Goal: Transaction & Acquisition: Purchase product/service

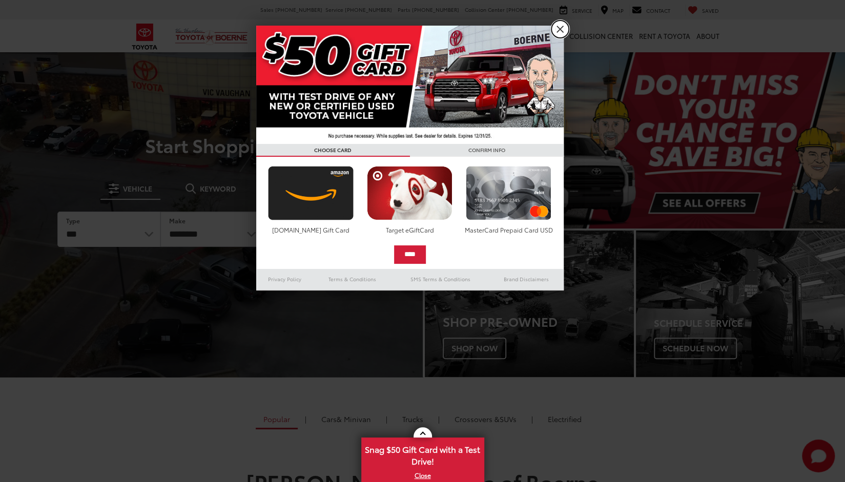
click at [561, 29] on link "X" at bounding box center [559, 28] width 17 height 17
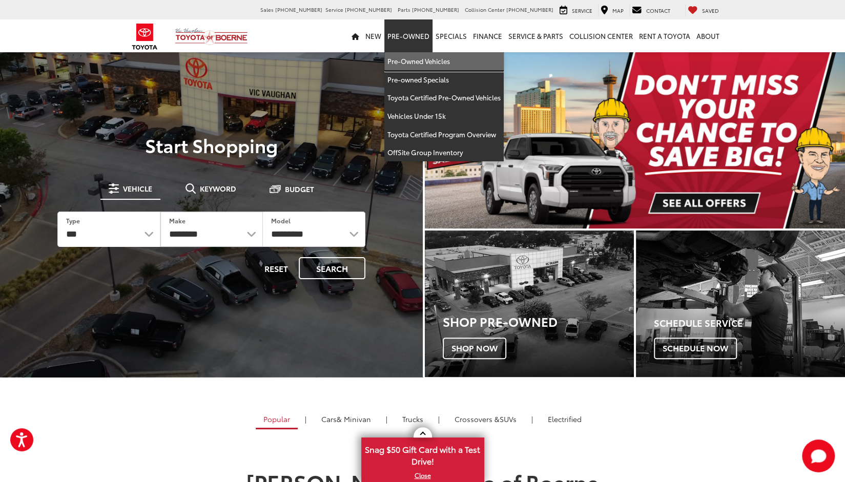
click at [428, 66] on link "Pre-Owned Vehicles" at bounding box center [443, 61] width 119 height 18
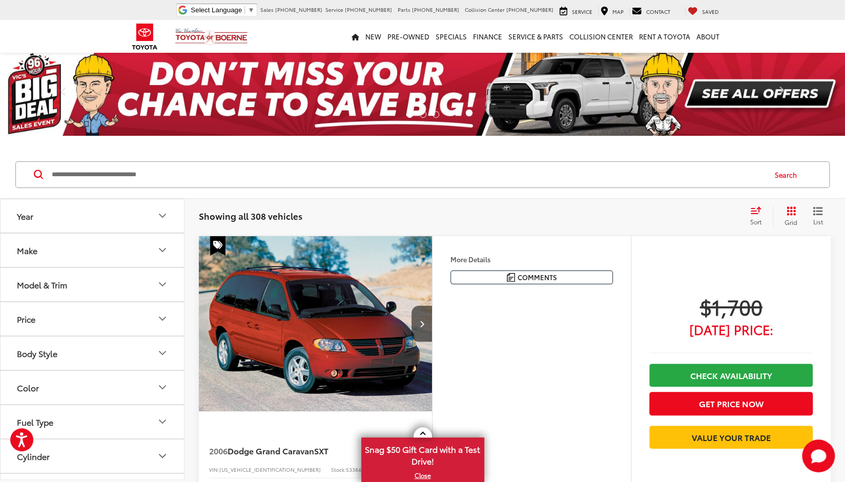
click at [110, 222] on button "Year" at bounding box center [93, 215] width 184 height 33
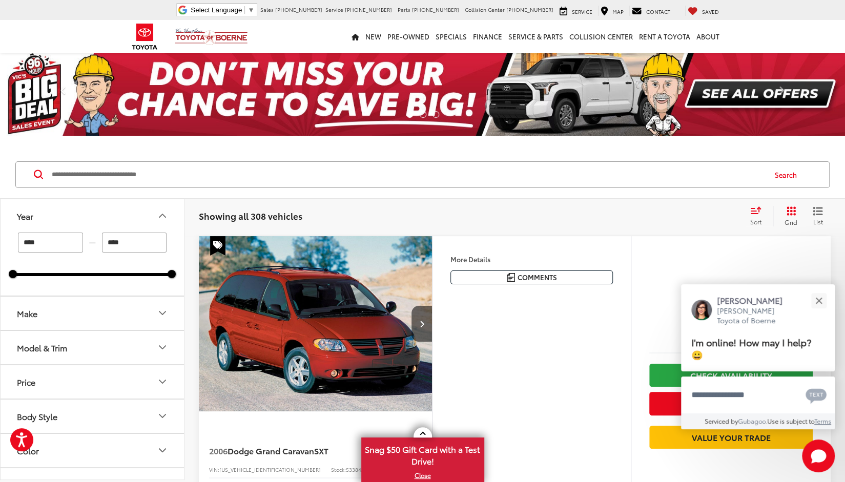
click at [51, 247] on input "****" at bounding box center [50, 243] width 65 height 20
click at [38, 245] on input "****" at bounding box center [50, 243] width 65 height 20
click at [70, 311] on button "Make" at bounding box center [93, 313] width 184 height 33
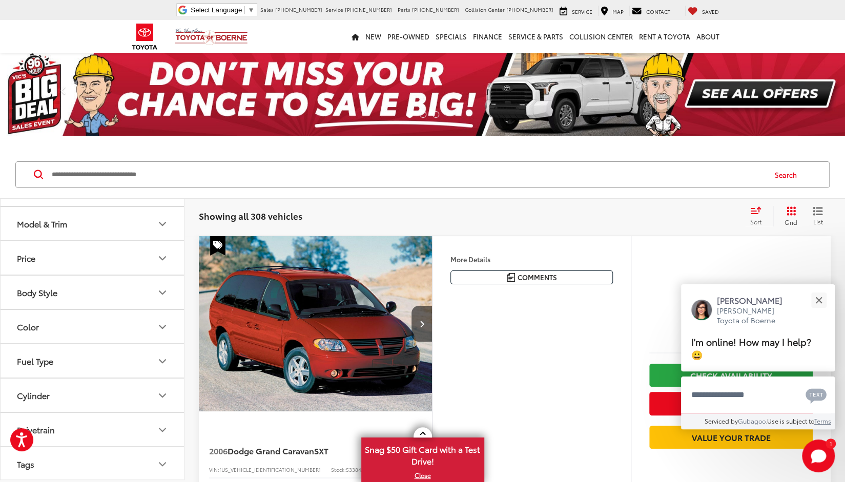
scroll to position [467, 0]
click at [138, 169] on img at bounding box center [138, 169] width 0 height 0
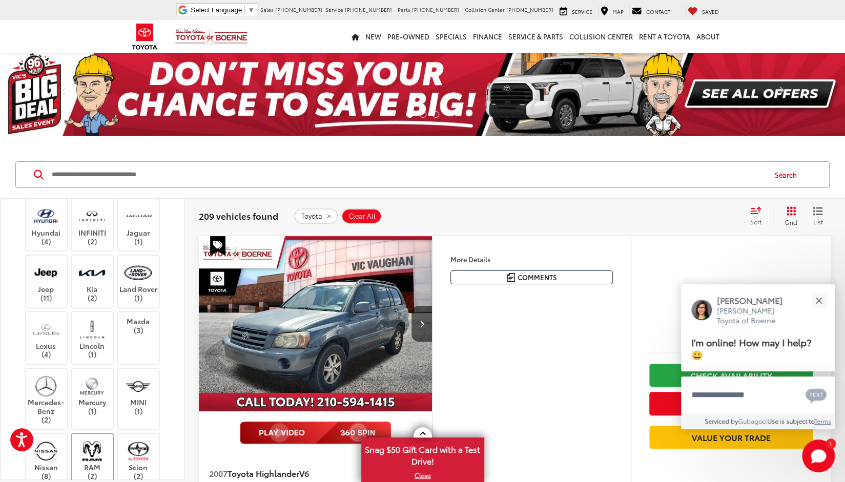
scroll to position [262, 0]
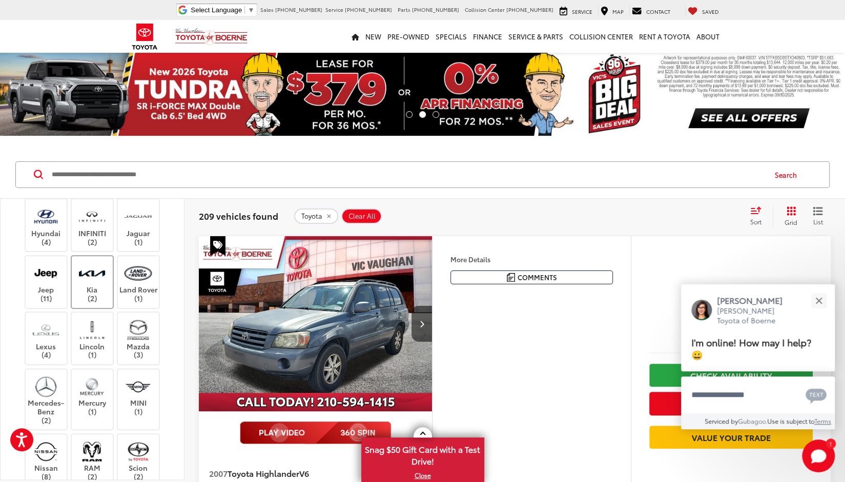
click at [95, 303] on label "Kia (2)" at bounding box center [93, 282] width 42 height 42
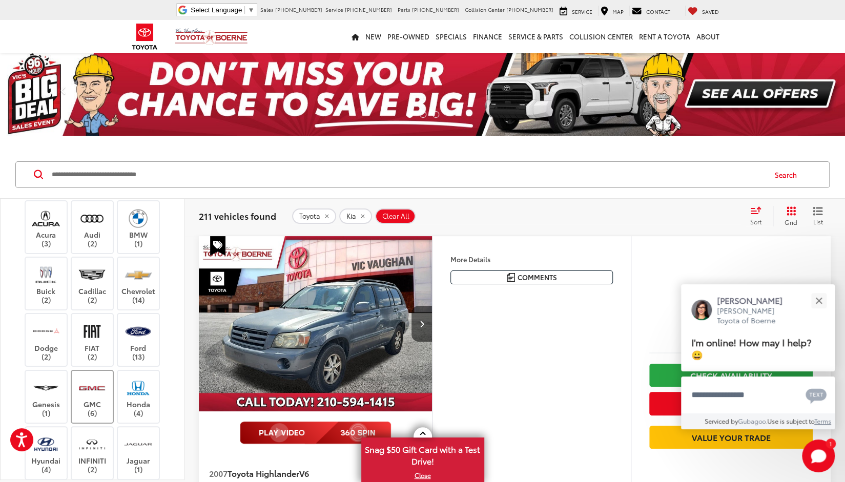
scroll to position [130, 0]
click at [149, 351] on label "Ford (13)" at bounding box center [139, 342] width 42 height 42
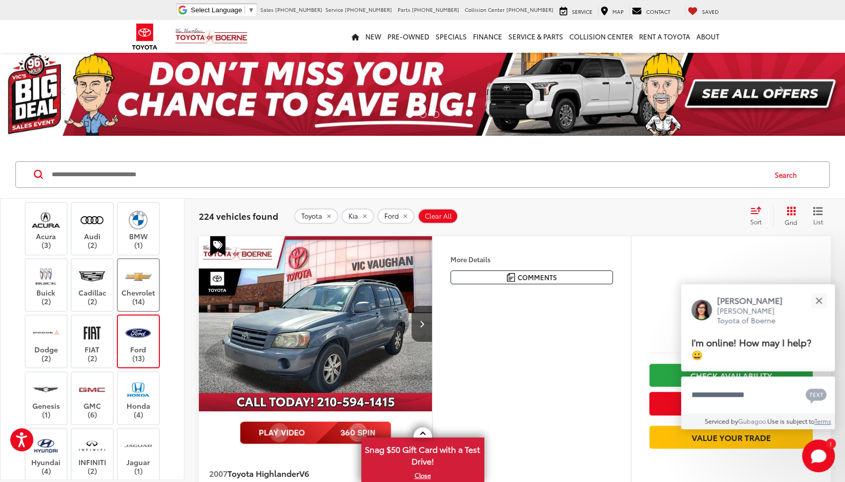
click at [138, 296] on label "Chevrolet (14)" at bounding box center [139, 285] width 42 height 42
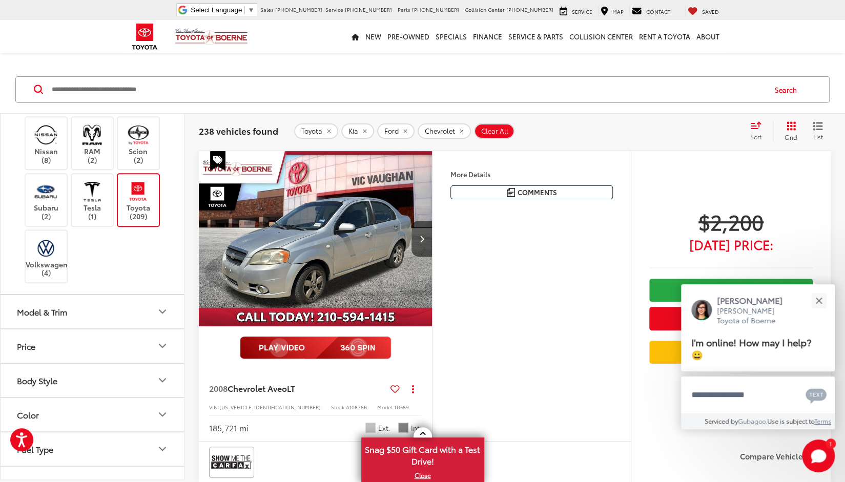
scroll to position [591, 0]
click at [110, 312] on button "Model & Trim" at bounding box center [93, 311] width 184 height 33
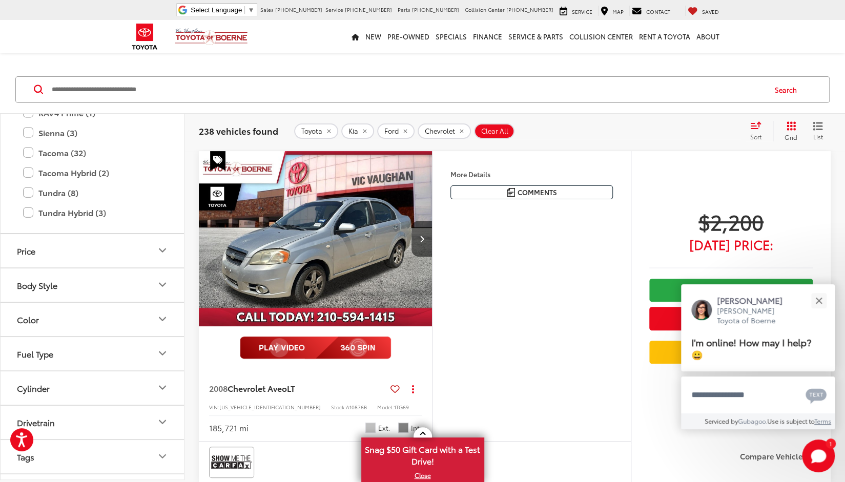
scroll to position [1551, 0]
click at [90, 284] on button "Body Style" at bounding box center [93, 282] width 184 height 33
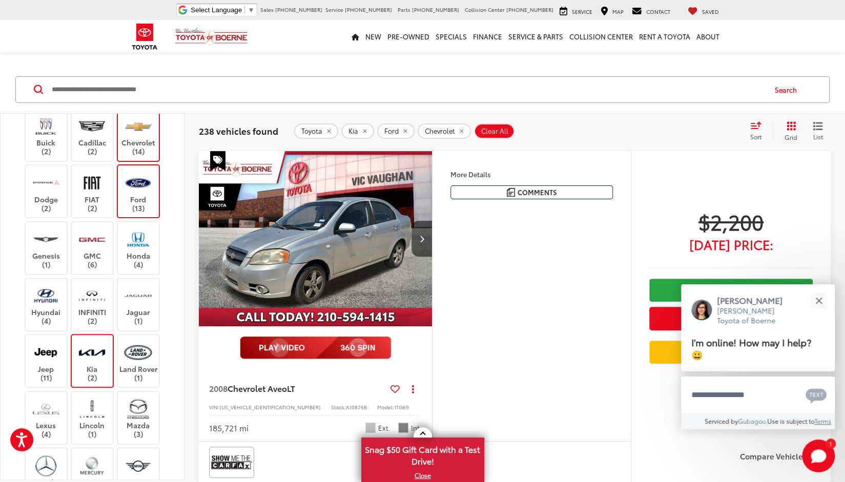
scroll to position [201, 0]
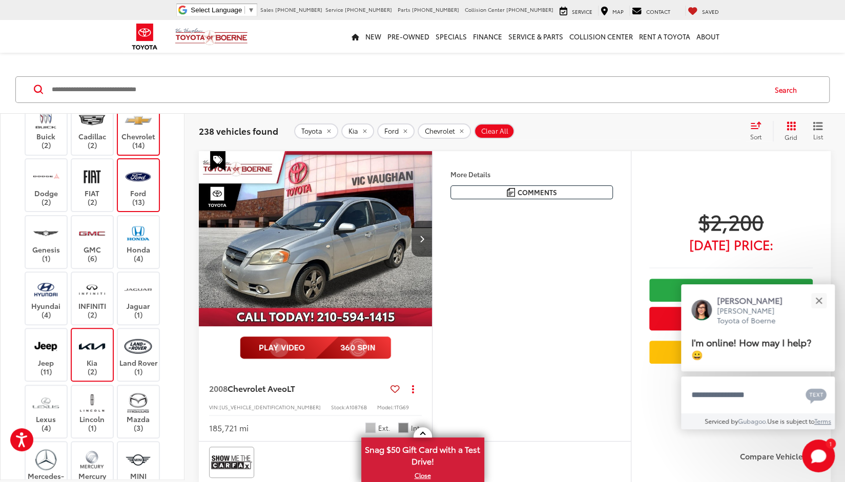
click at [651, 147] on div "238 vehicles found Toyota Kia Ford Chevrolet Clear All + 0 test Sort Price: Hig…" at bounding box center [514, 131] width 661 height 37
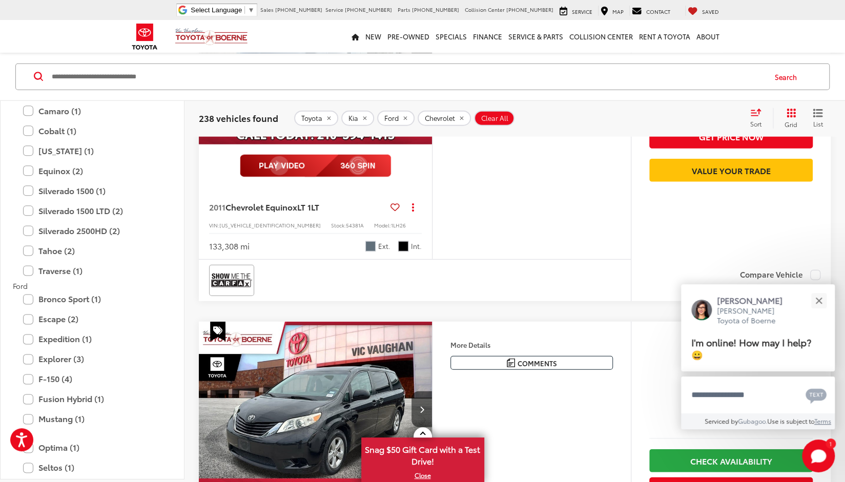
scroll to position [831, 0]
click at [28, 362] on label "Explorer (3)" at bounding box center [92, 360] width 138 height 18
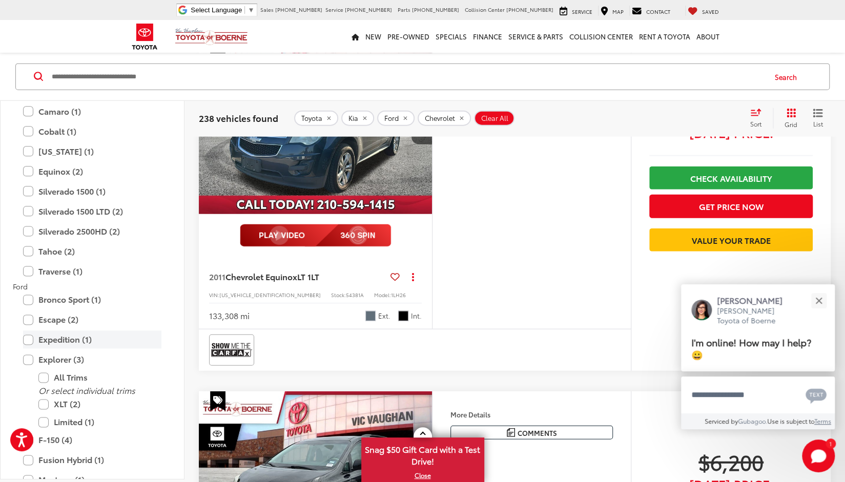
type input "****"
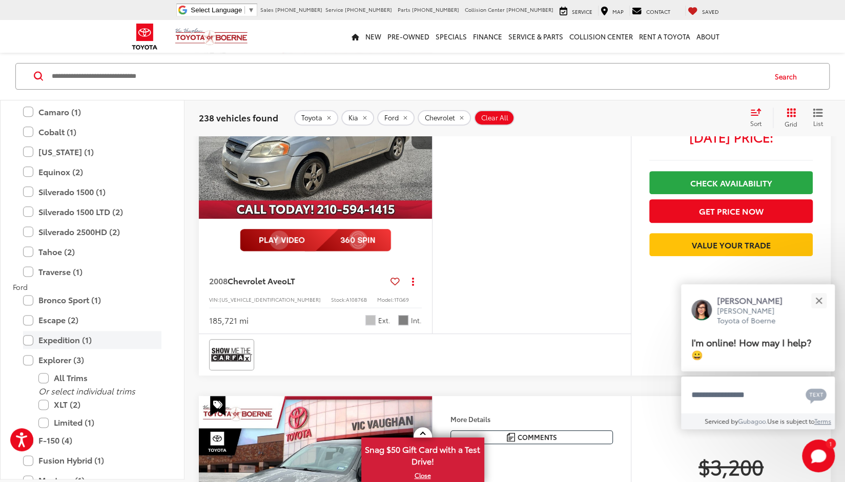
click at [27, 343] on div "Ford Bronco Sport (1) All Trims Or select individual trims Big Bend (1) Escape …" at bounding box center [92, 386] width 159 height 209
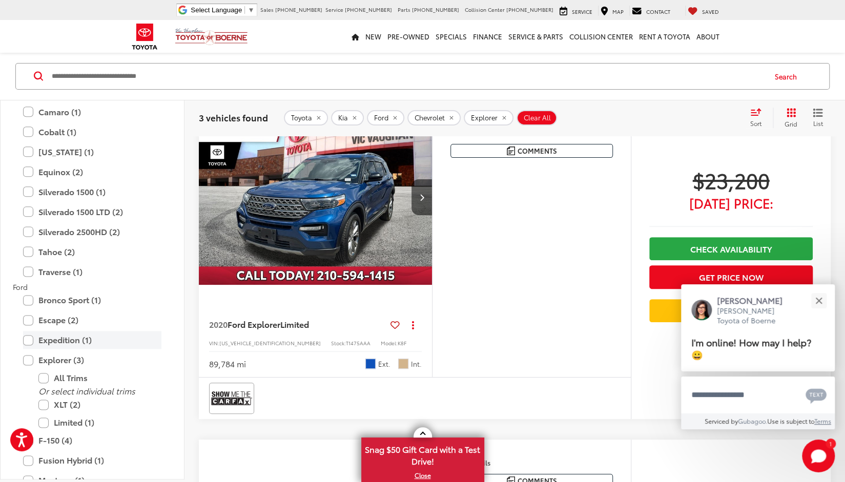
scroll to position [98, 0]
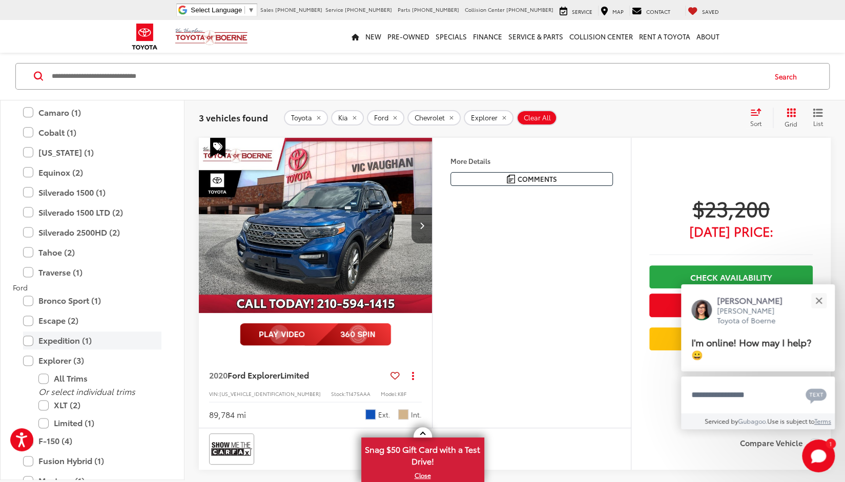
click at [30, 338] on label "Expedition (1)" at bounding box center [92, 341] width 138 height 18
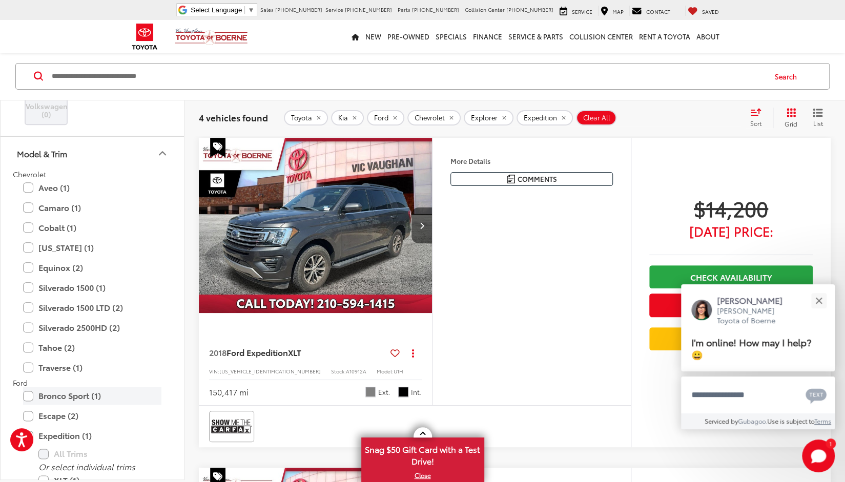
scroll to position [734, 0]
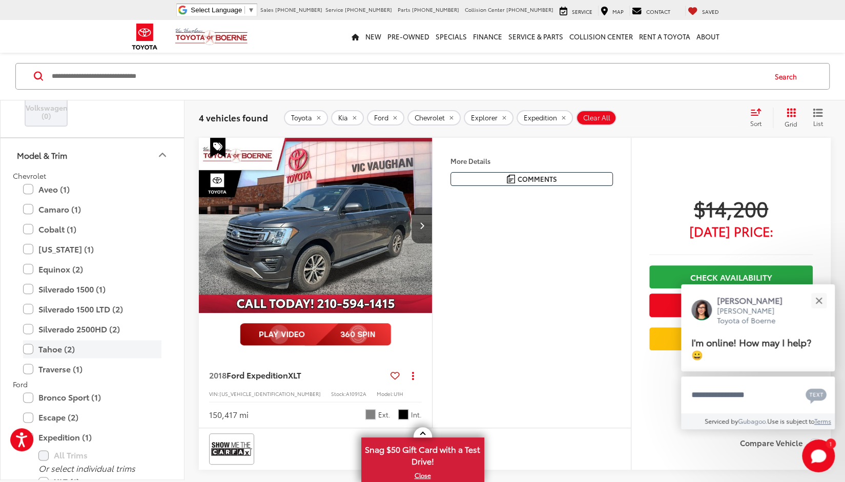
click at [27, 348] on label "Tahoe (2)" at bounding box center [92, 349] width 138 height 18
type input "****"
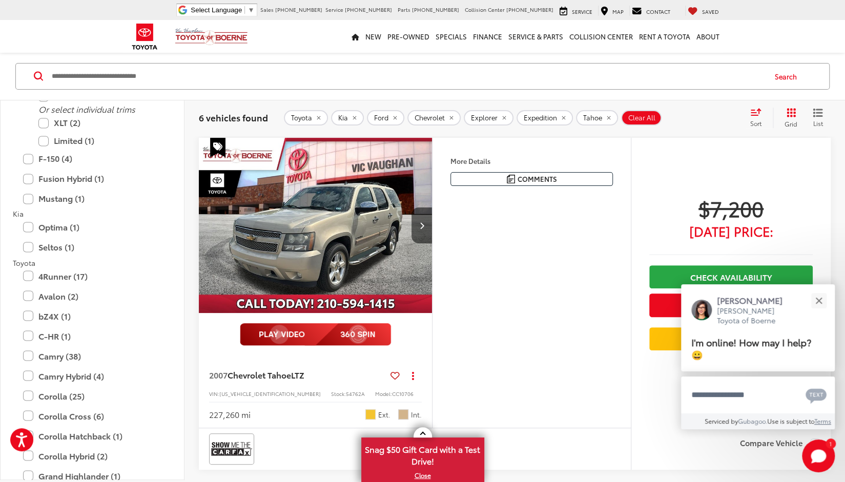
scroll to position [1109, 0]
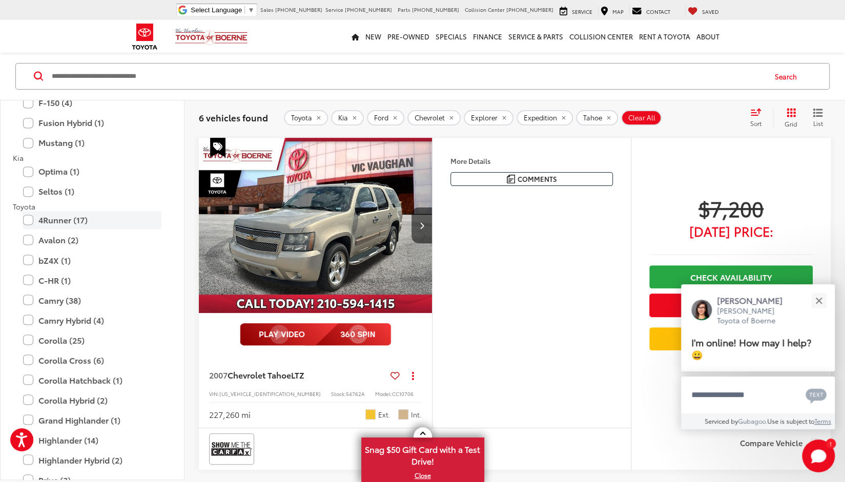
click at [27, 221] on label "4Runner (17)" at bounding box center [92, 220] width 138 height 18
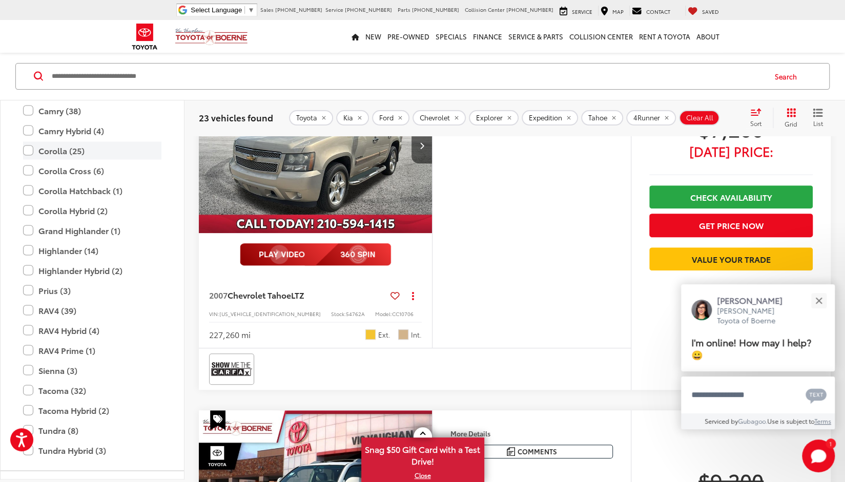
scroll to position [1299, 0]
click at [25, 249] on label "Highlander (14)" at bounding box center [92, 250] width 138 height 18
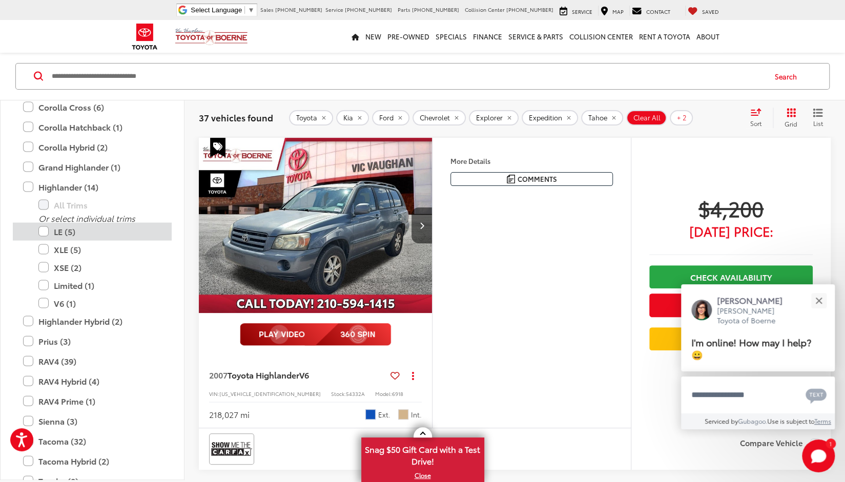
scroll to position [1358, 0]
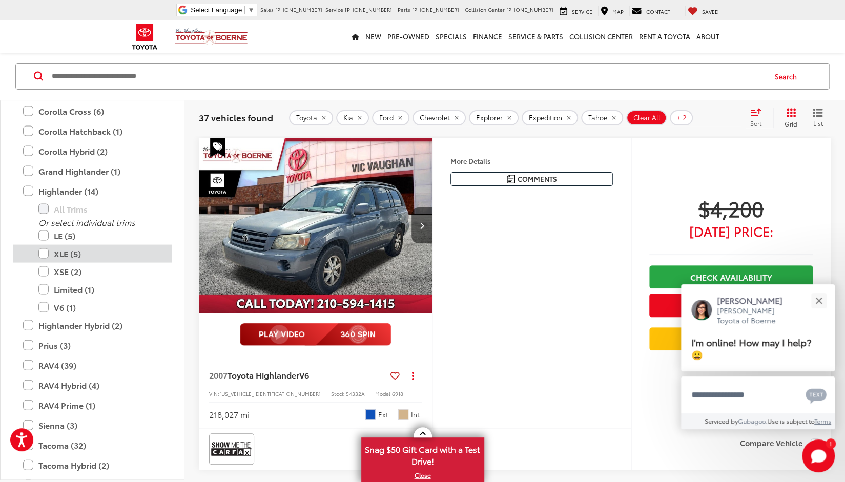
click at [42, 252] on label "XLE (5)" at bounding box center [99, 253] width 123 height 18
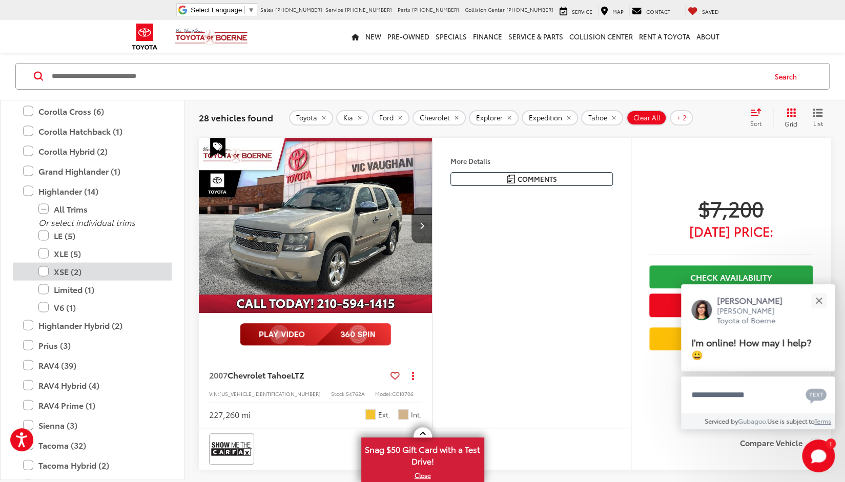
click at [45, 270] on label "XSE (2)" at bounding box center [99, 271] width 123 height 18
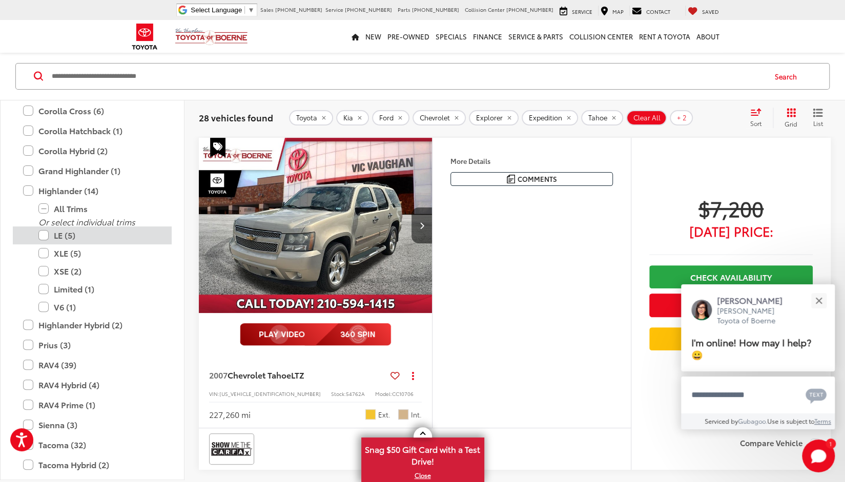
click at [43, 231] on label "LE (5)" at bounding box center [99, 236] width 123 height 18
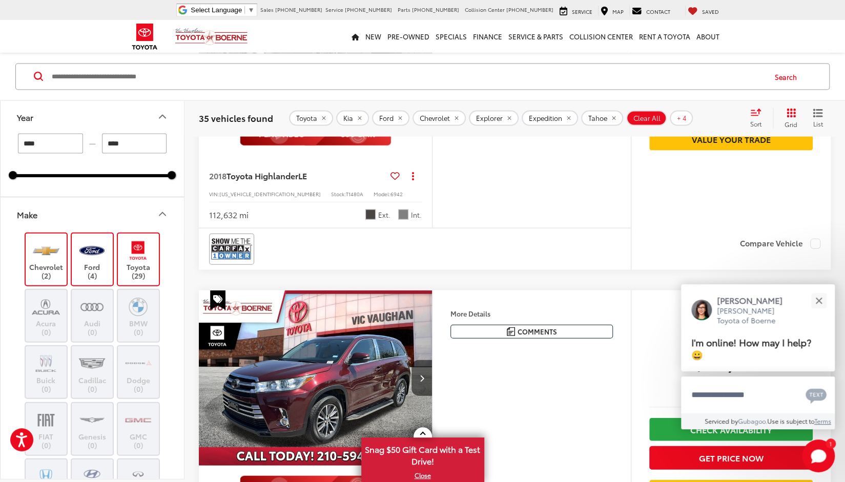
click at [50, 142] on input "****" at bounding box center [50, 144] width 65 height 20
type input "****"
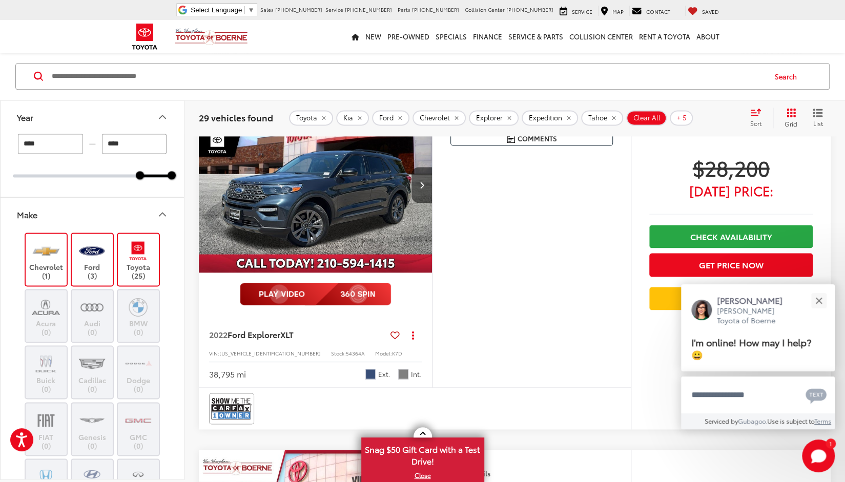
scroll to position [835, 0]
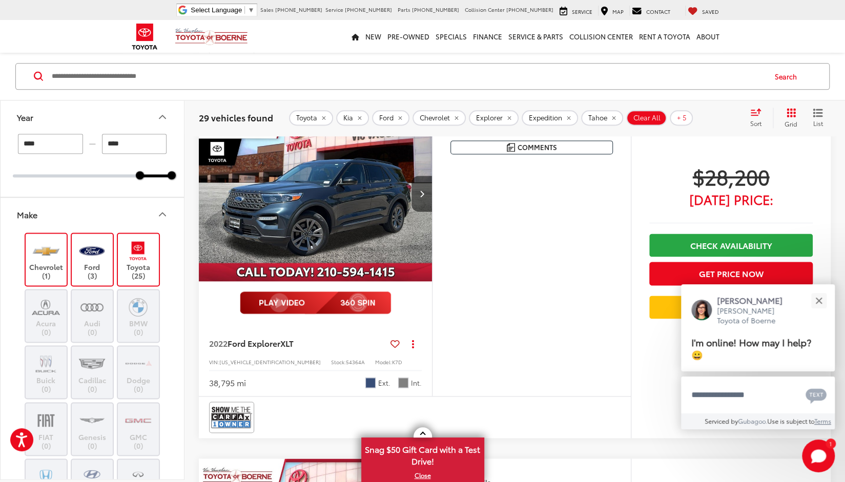
click at [263, 194] on img "2022 Ford Explorer XLT 0" at bounding box center [315, 194] width 235 height 176
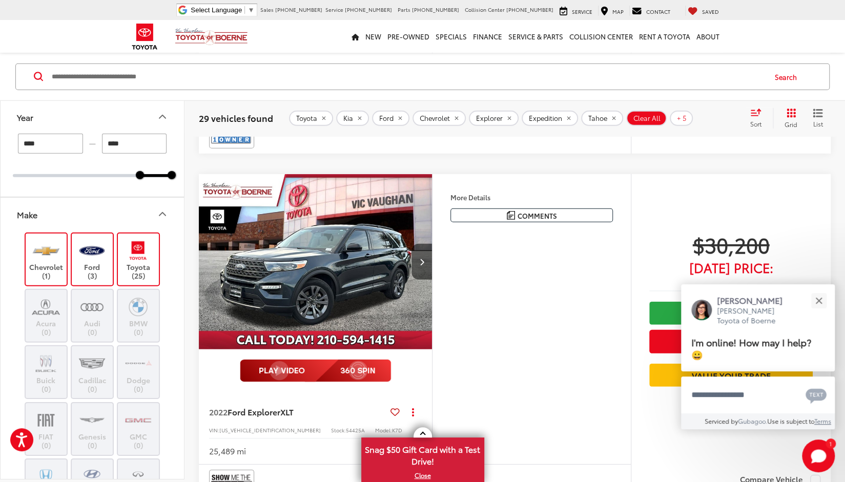
scroll to position [1826, 0]
click at [327, 264] on img "2022 Ford Explorer XLT 0" at bounding box center [315, 262] width 235 height 176
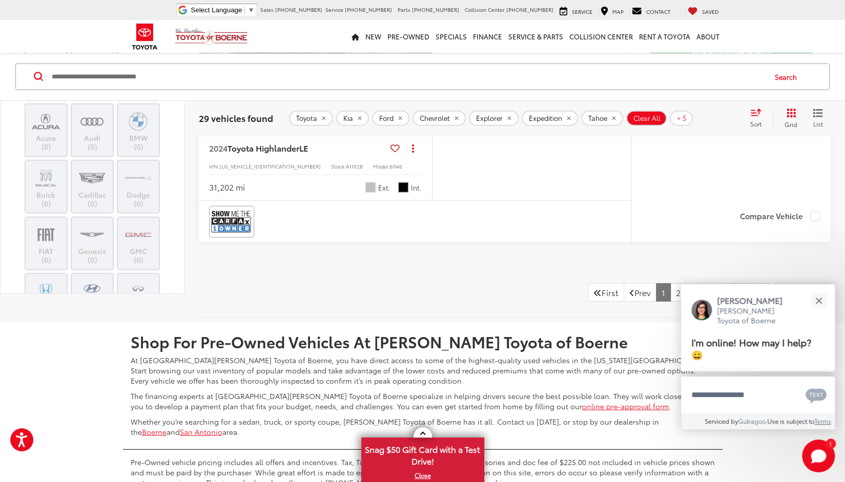
scroll to position [4213, 0]
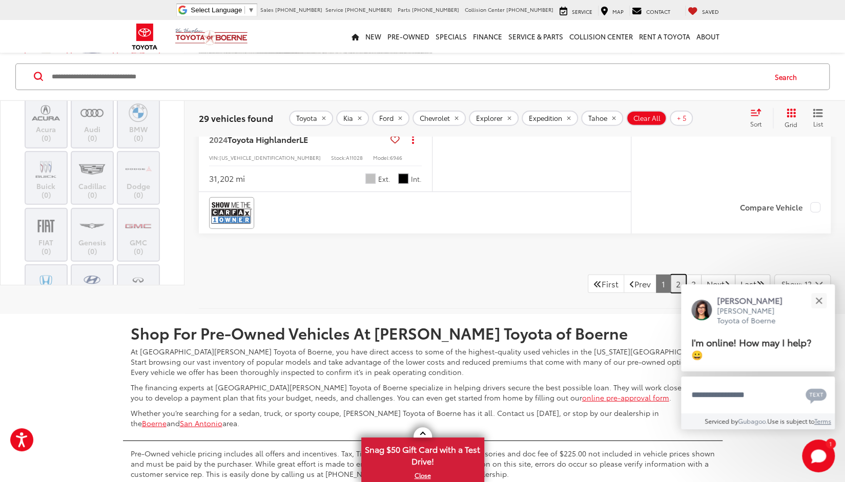
click at [670, 278] on link "2" at bounding box center [678, 284] width 16 height 18
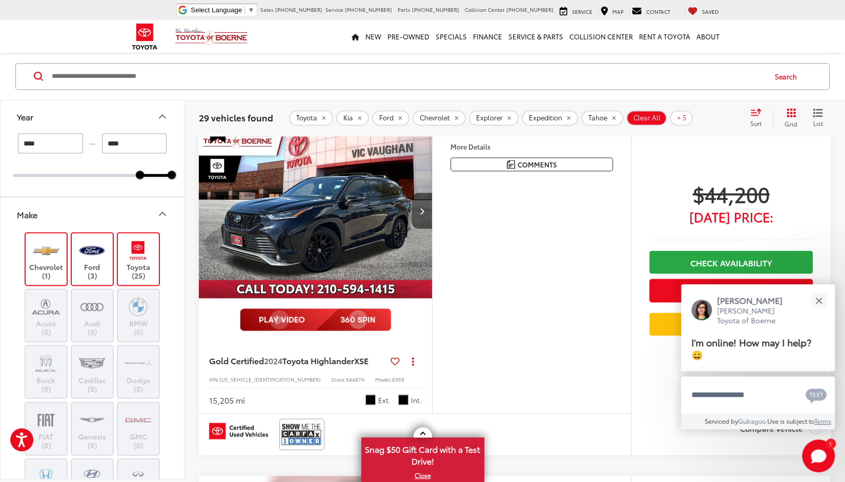
scroll to position [3675, 0]
click at [357, 207] on img "2024 Toyota Highlander XSE 0" at bounding box center [315, 210] width 235 height 176
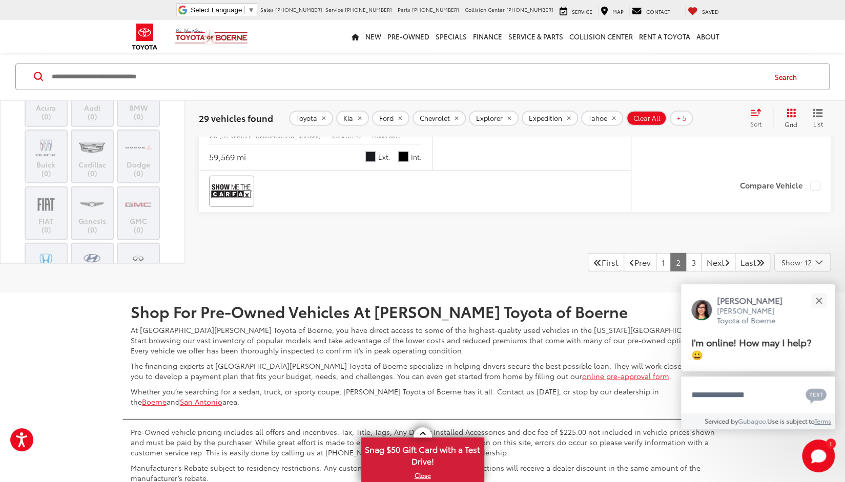
scroll to position [4270, 0]
click at [686, 266] on link "3" at bounding box center [694, 262] width 16 height 18
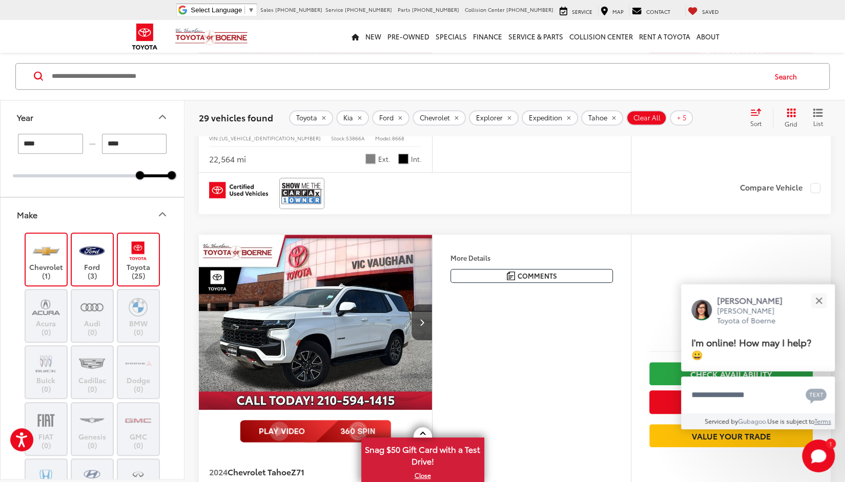
scroll to position [486, 0]
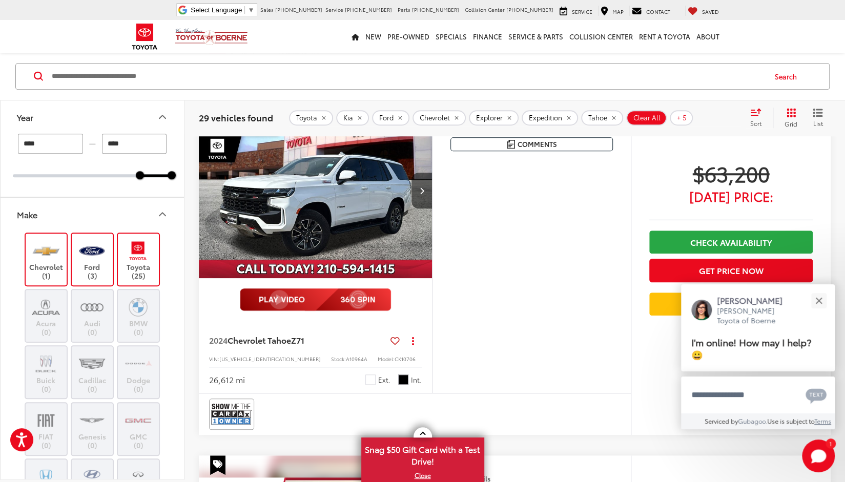
click at [358, 217] on img "2024 Chevrolet Tahoe Z71 0" at bounding box center [315, 191] width 235 height 176
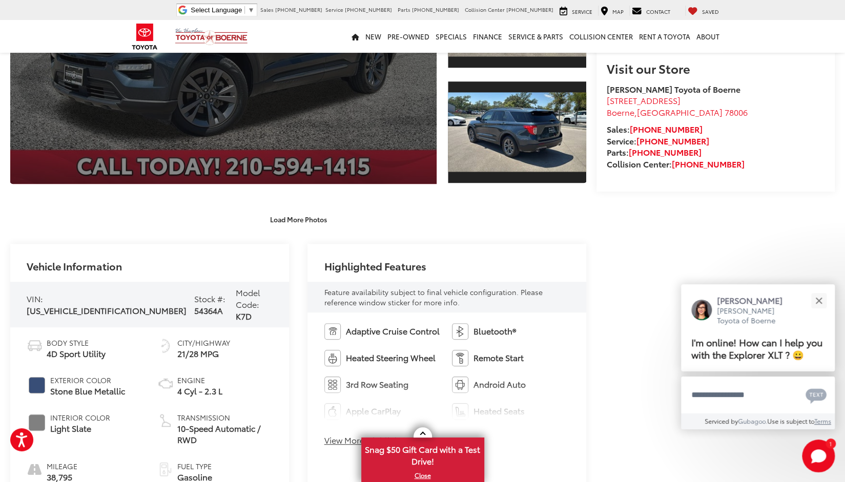
scroll to position [252, 0]
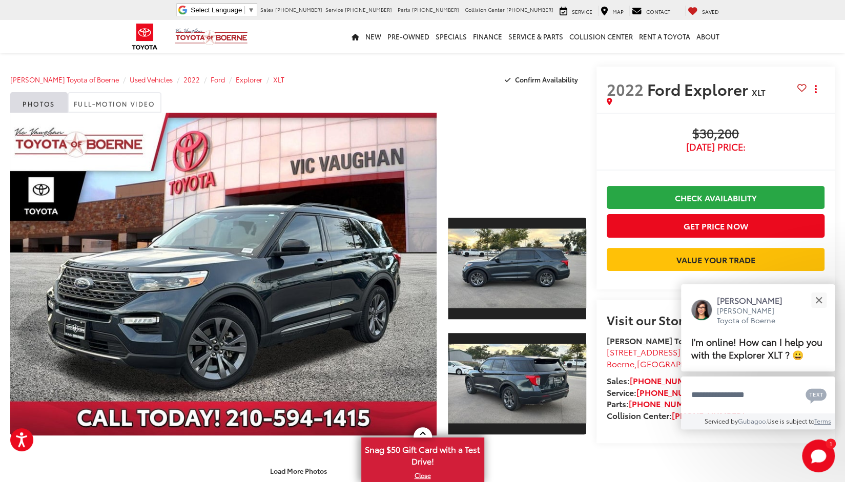
click at [516, 154] on div at bounding box center [517, 159] width 138 height 92
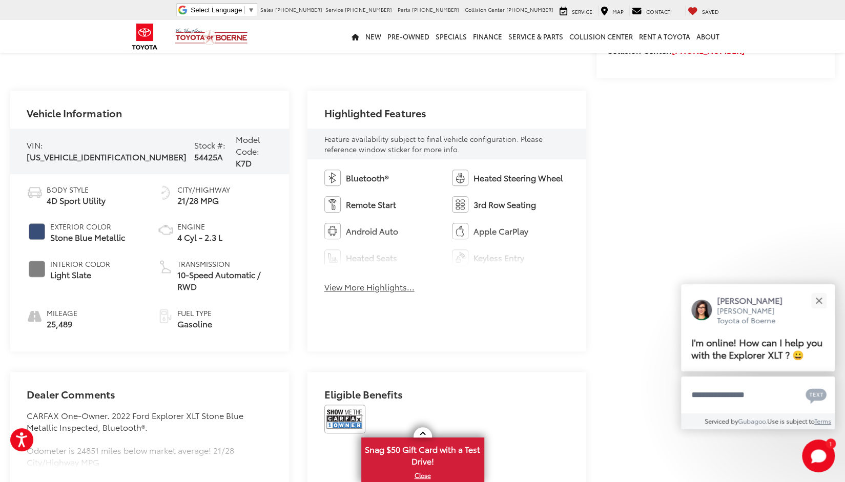
scroll to position [371, 0]
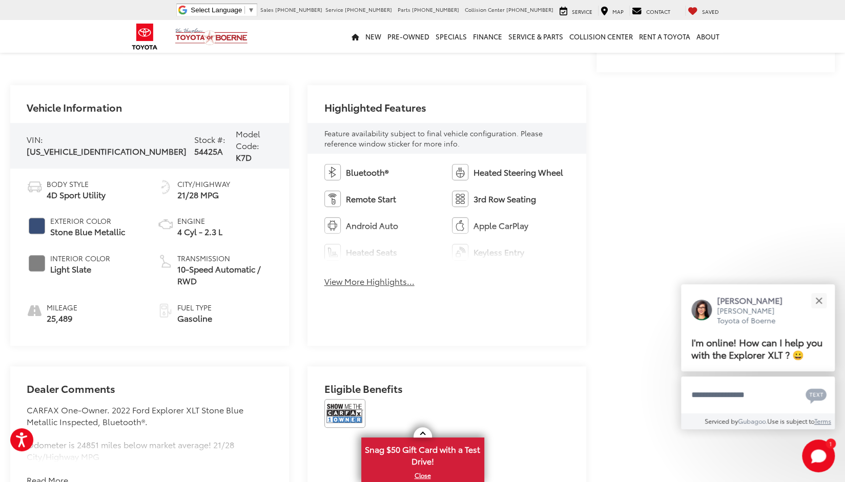
click at [357, 283] on button "View More Highlights..." at bounding box center [369, 282] width 90 height 12
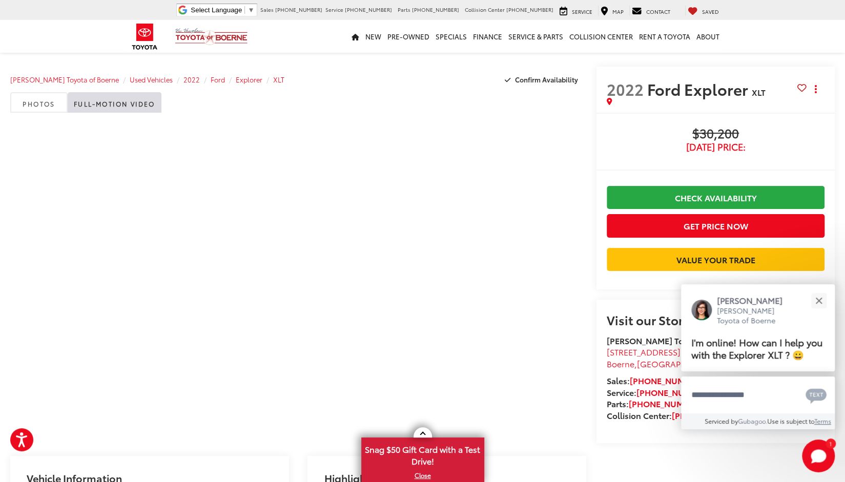
scroll to position [1, 0]
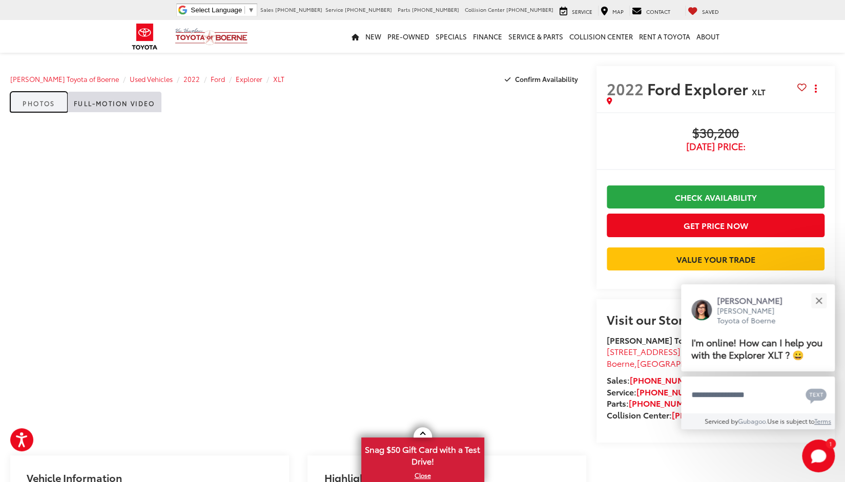
click at [31, 110] on link "Photos" at bounding box center [38, 102] width 57 height 20
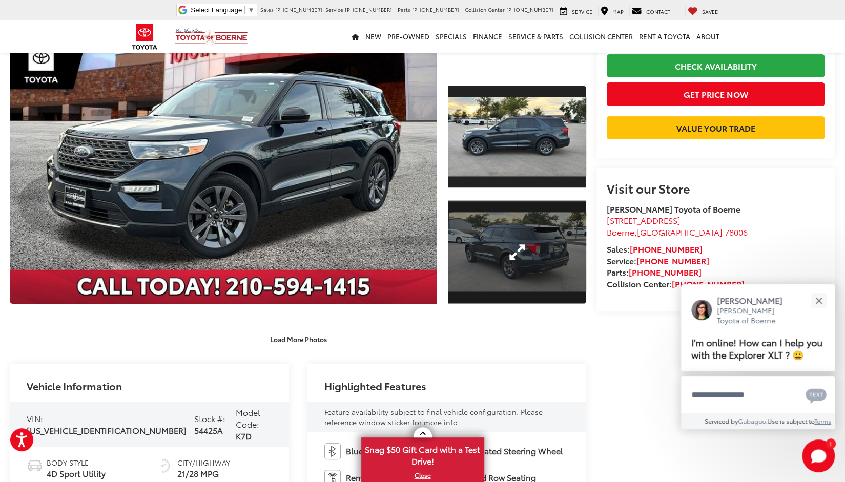
scroll to position [100, 0]
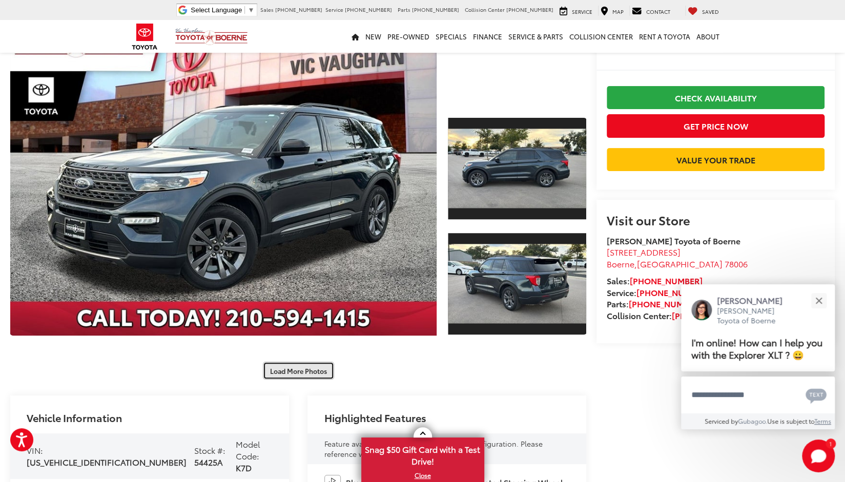
click at [295, 372] on button "Load More Photos" at bounding box center [298, 371] width 71 height 18
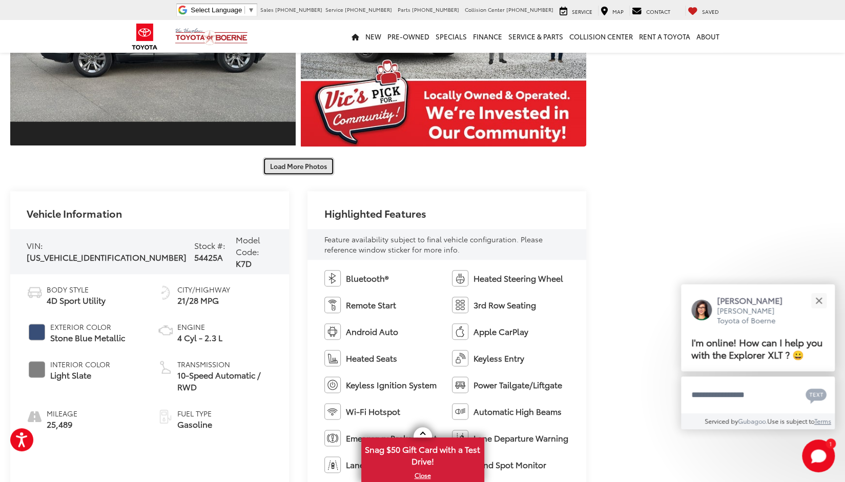
scroll to position [588, 0]
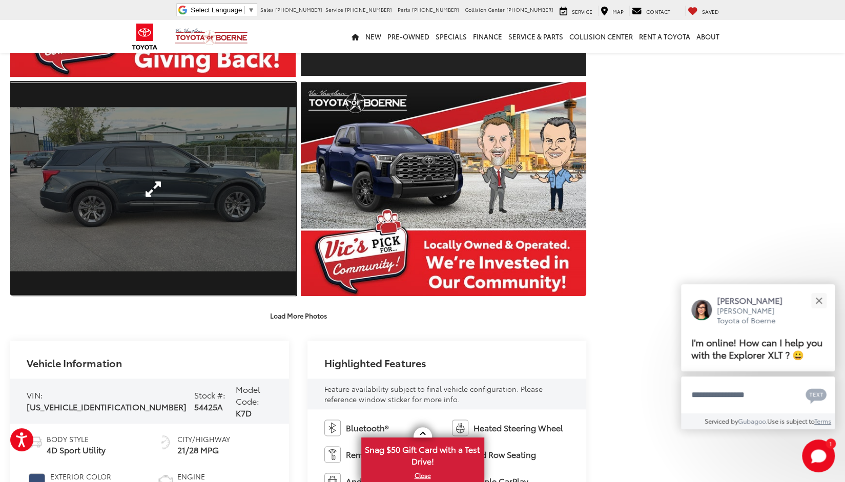
click at [147, 192] on link "Expand Photo 6" at bounding box center [152, 189] width 285 height 214
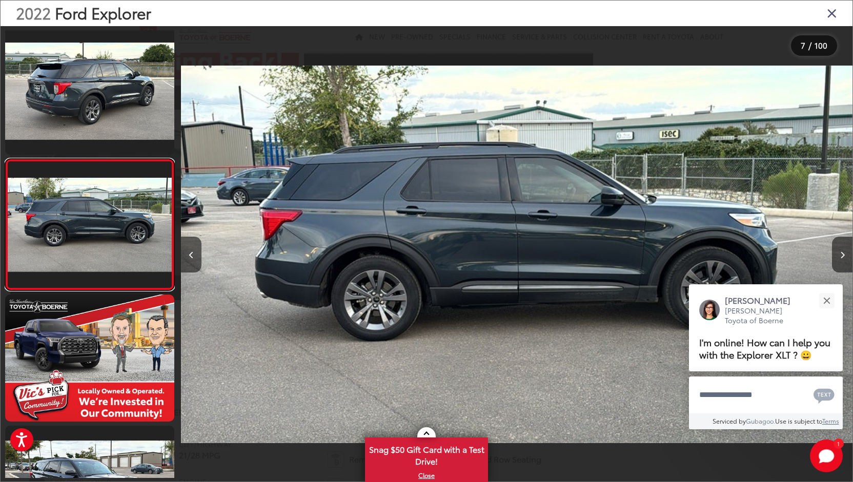
scroll to position [0, 4028]
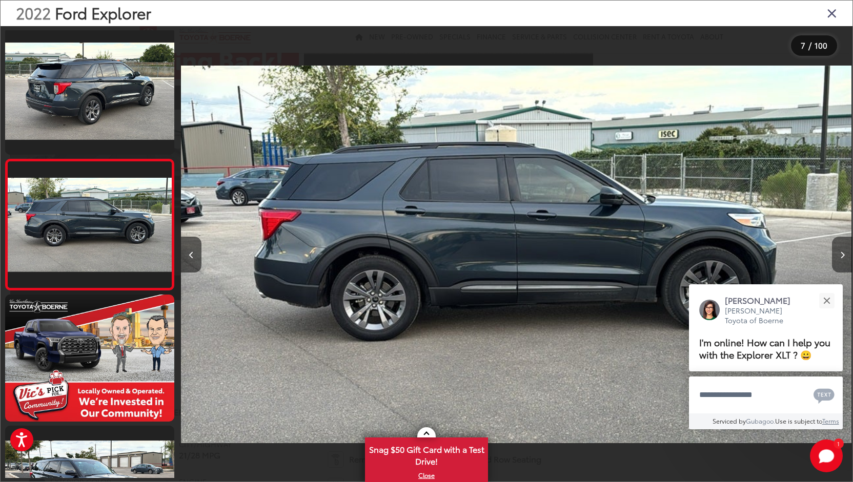
click at [834, 248] on button "Next image" at bounding box center [842, 255] width 20 height 36
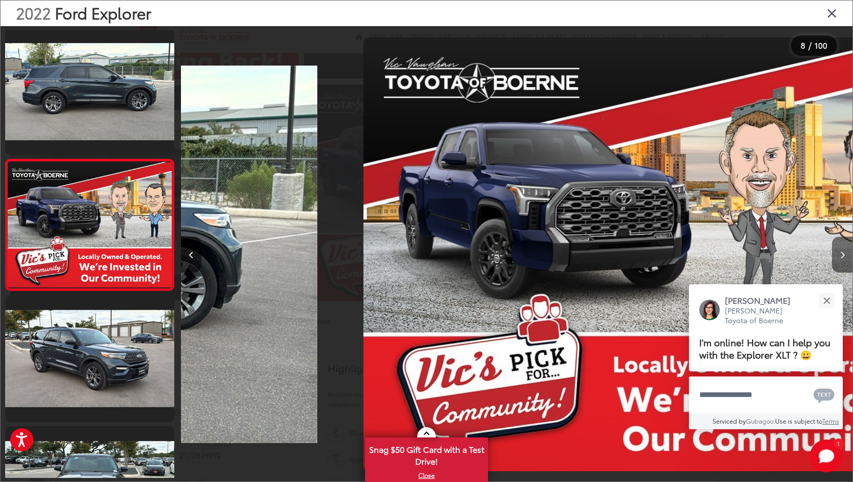
scroll to position [790, 0]
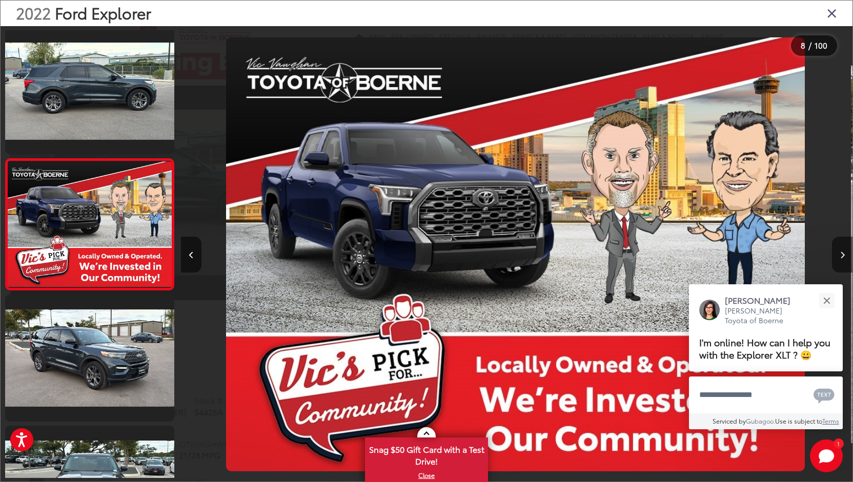
click at [844, 252] on icon "Next image" at bounding box center [842, 255] width 5 height 7
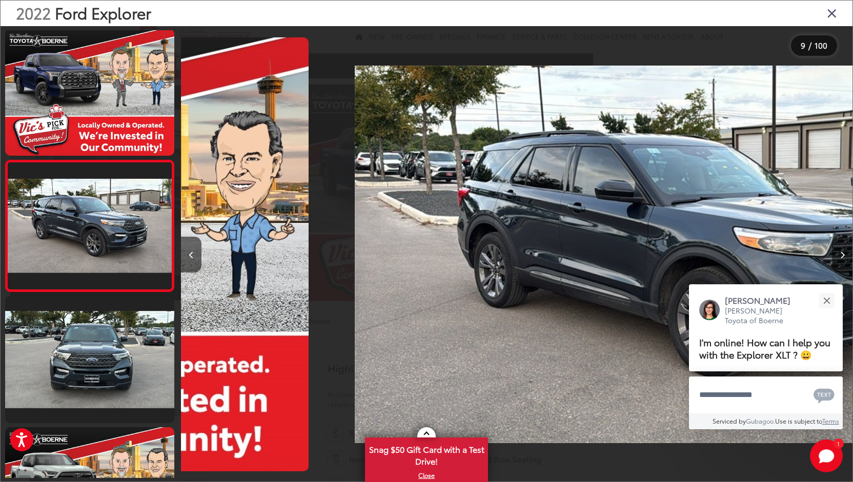
scroll to position [921, 0]
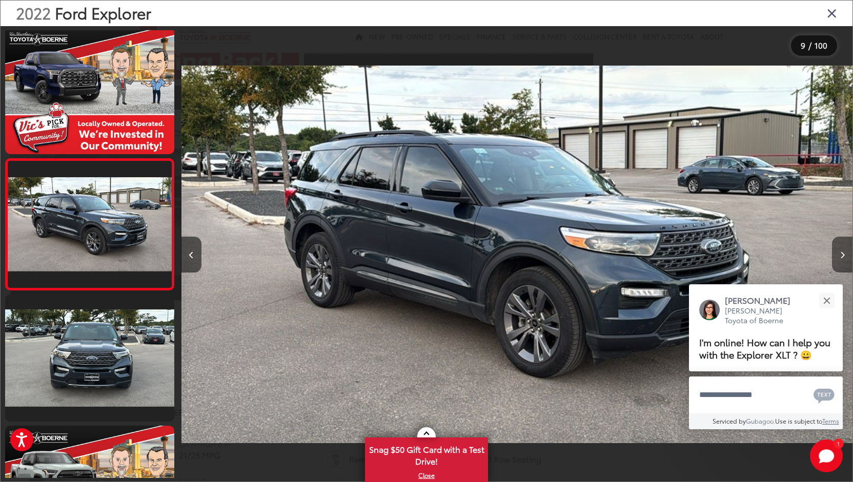
click at [844, 252] on icon "Next image" at bounding box center [842, 255] width 5 height 7
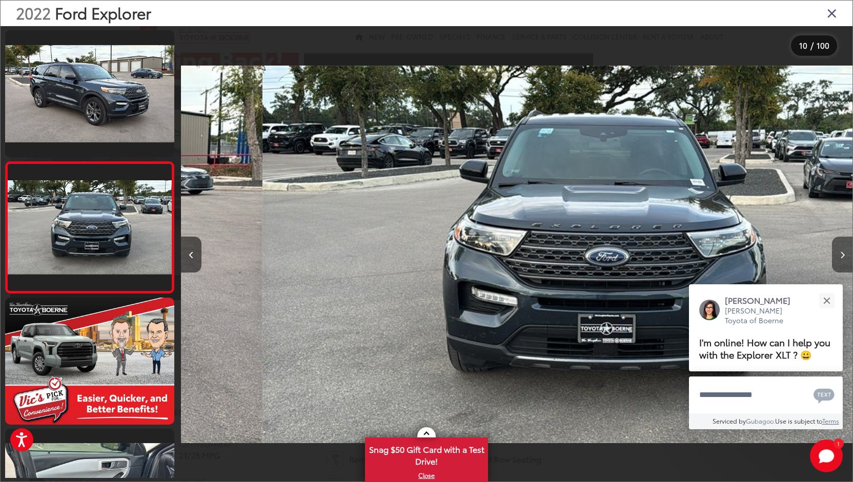
scroll to position [1052, 0]
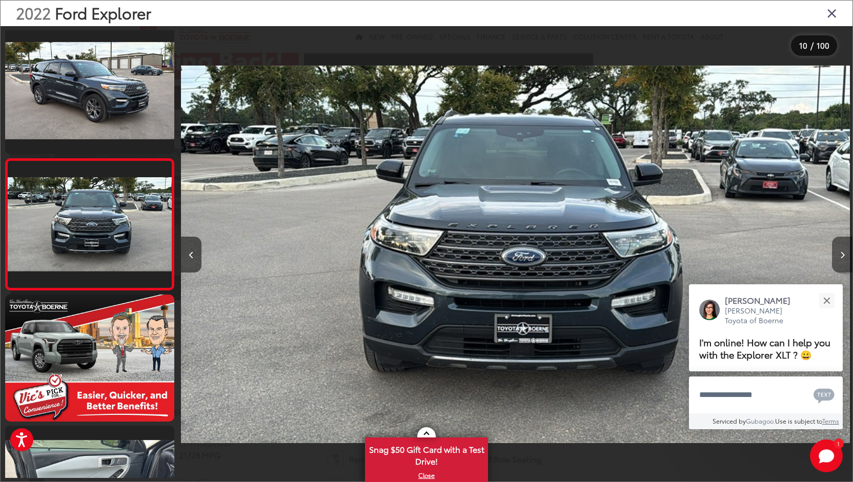
click at [844, 252] on icon "Next image" at bounding box center [842, 255] width 5 height 7
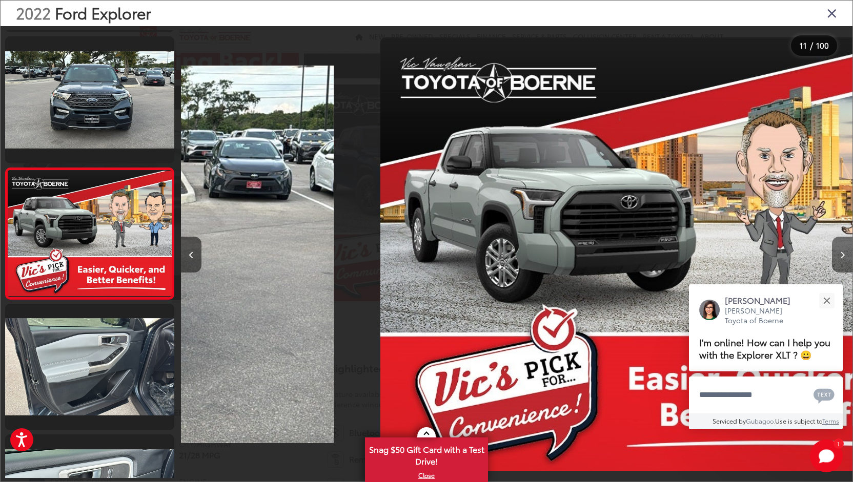
scroll to position [1183, 0]
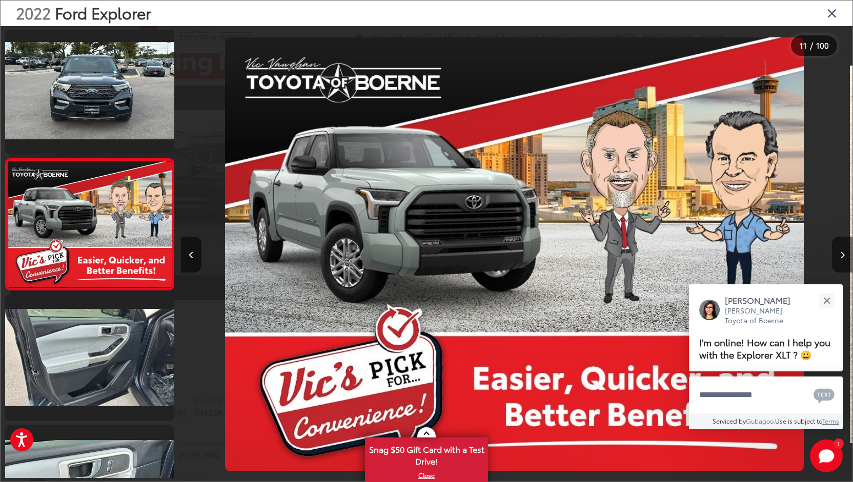
click at [844, 252] on icon "Next image" at bounding box center [842, 255] width 5 height 7
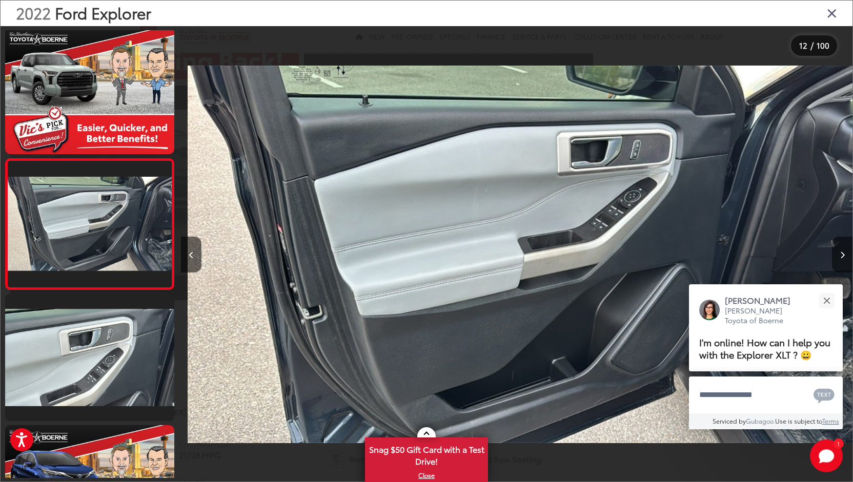
scroll to position [0, 0]
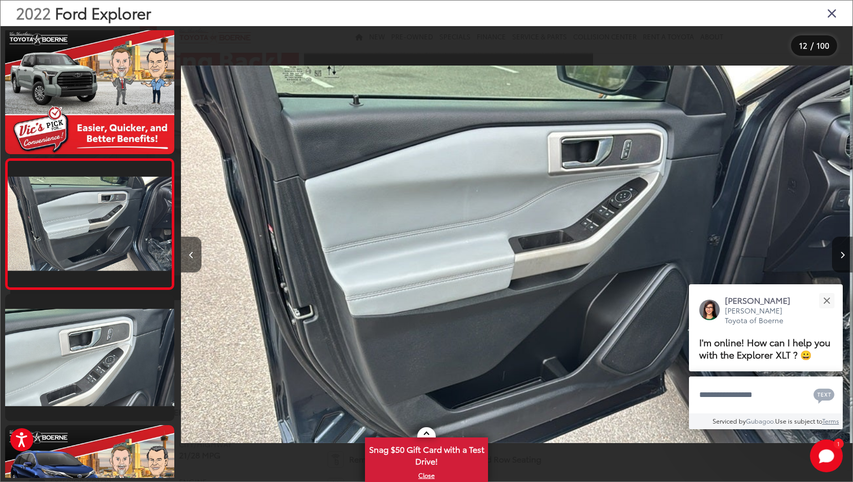
click at [844, 252] on icon "Next image" at bounding box center [842, 255] width 5 height 7
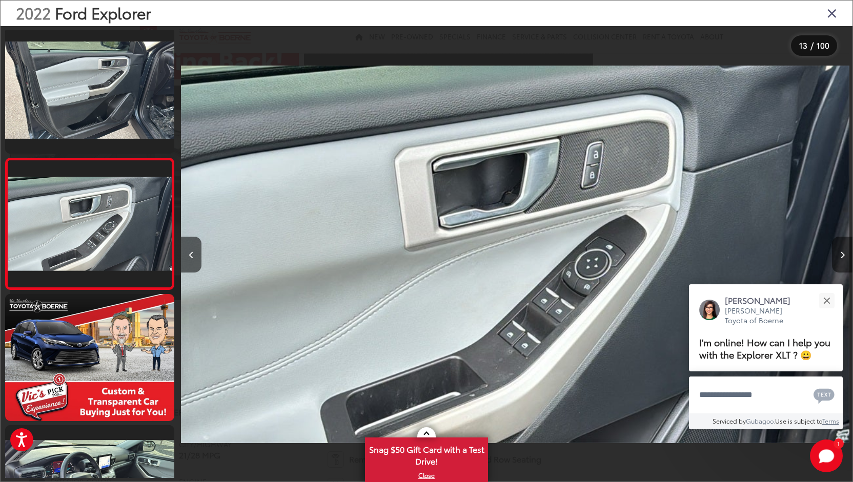
click at [844, 252] on icon "Next image" at bounding box center [842, 255] width 5 height 7
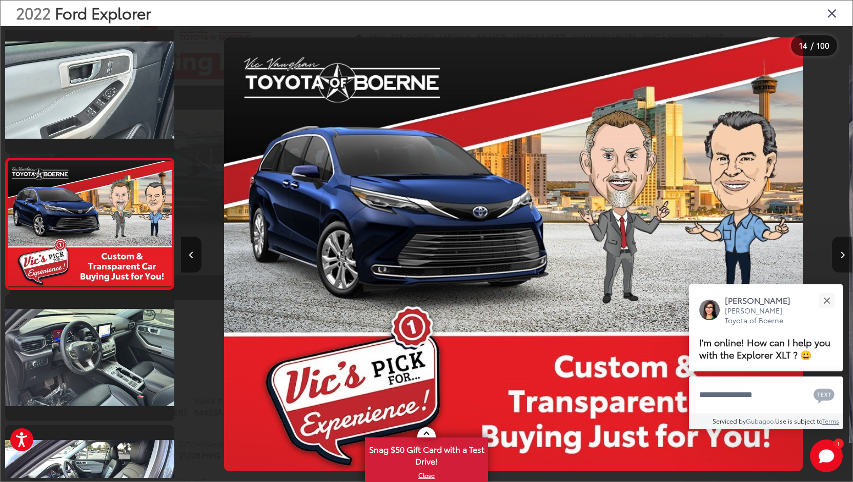
click at [844, 252] on icon "Next image" at bounding box center [842, 255] width 5 height 7
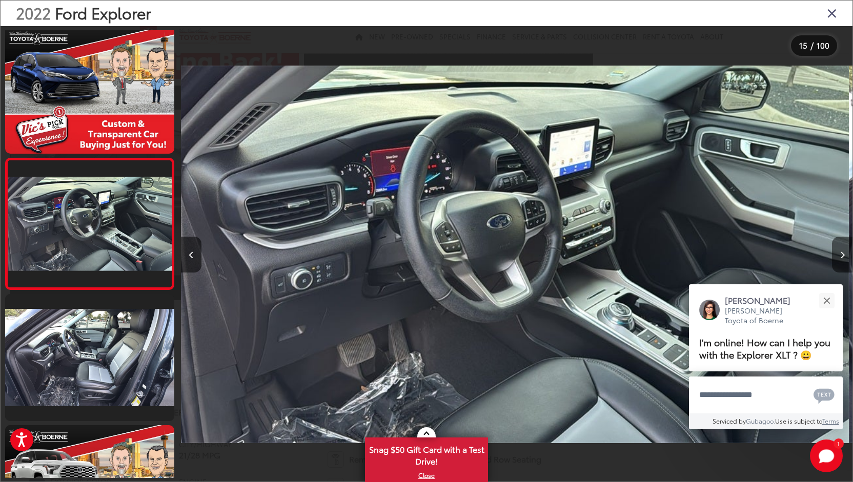
click at [844, 252] on icon "Next image" at bounding box center [842, 255] width 5 height 7
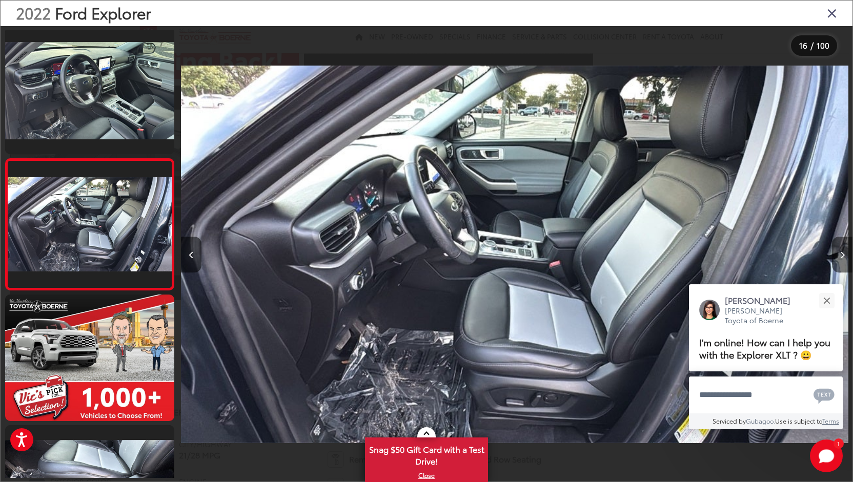
click at [844, 252] on icon "Next image" at bounding box center [842, 255] width 5 height 7
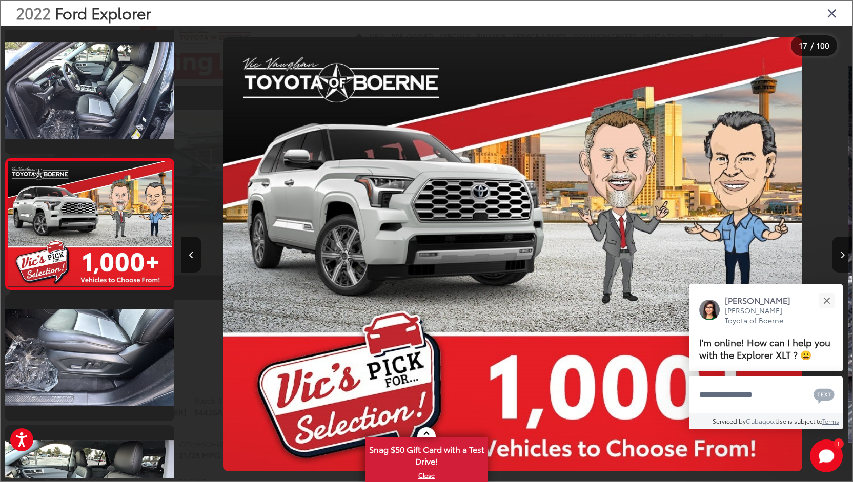
click at [828, 14] on icon "Close gallery" at bounding box center [832, 12] width 10 height 13
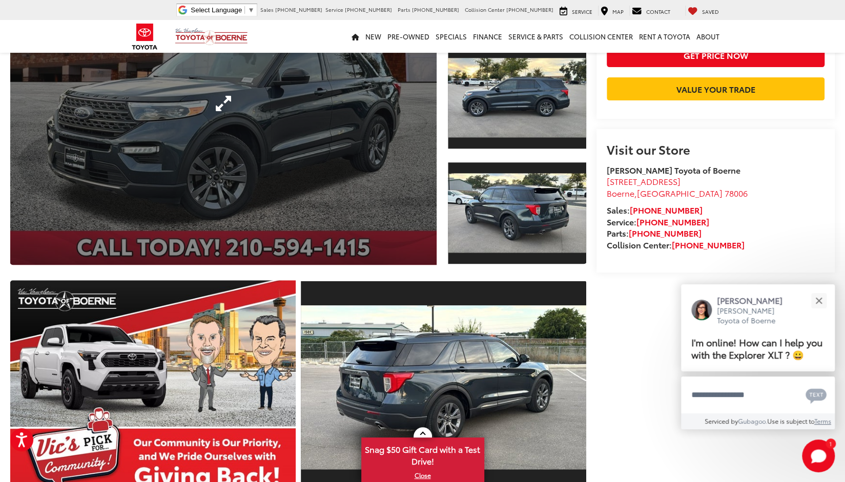
scroll to position [171, 0]
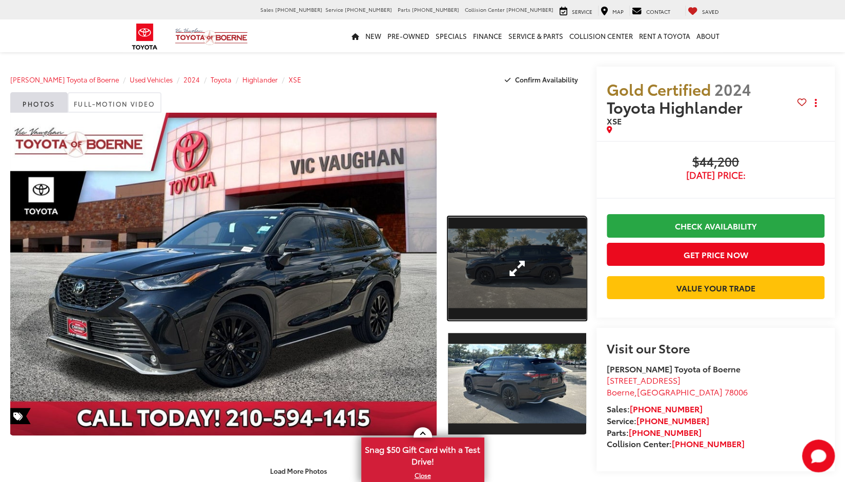
click at [493, 247] on link "Expand Photo 1" at bounding box center [517, 269] width 138 height 104
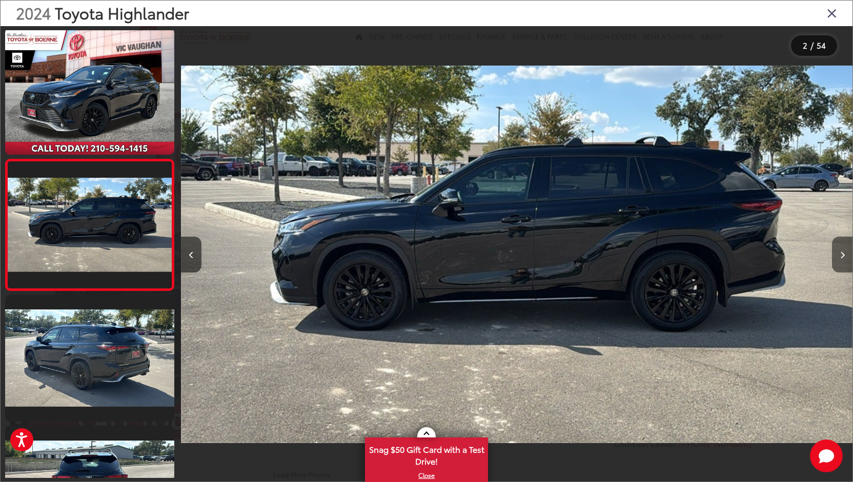
click at [836, 252] on button "Next image" at bounding box center [842, 255] width 20 height 36
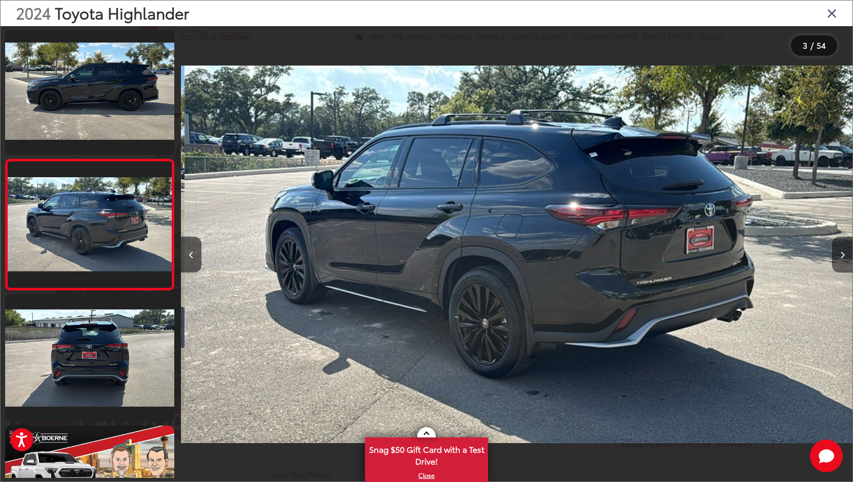
scroll to position [0, 1343]
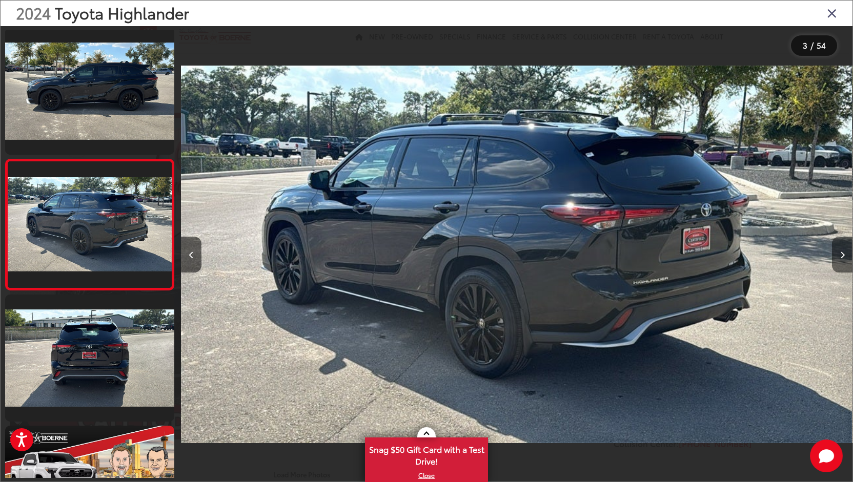
click at [839, 252] on button "Next image" at bounding box center [842, 255] width 20 height 36
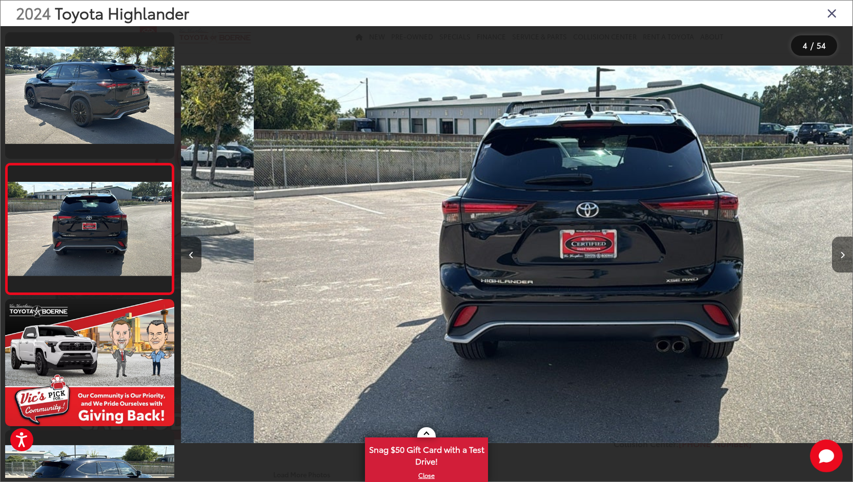
scroll to position [265, 0]
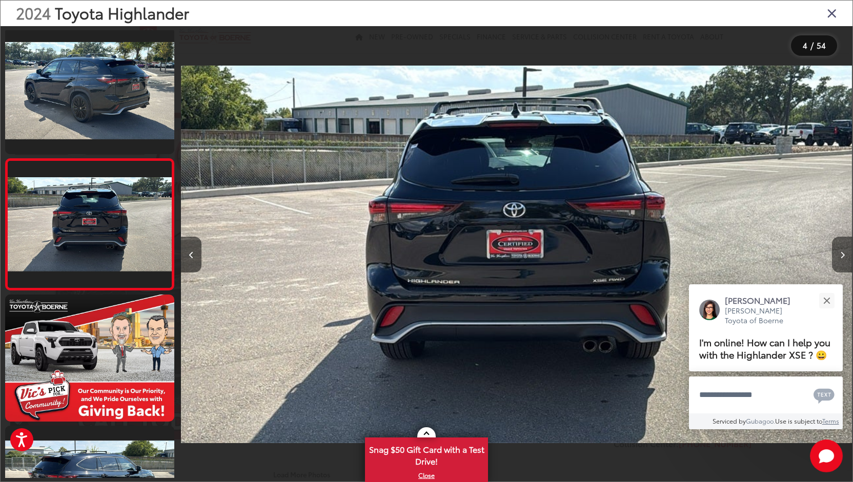
click at [839, 252] on button "Next image" at bounding box center [842, 255] width 20 height 36
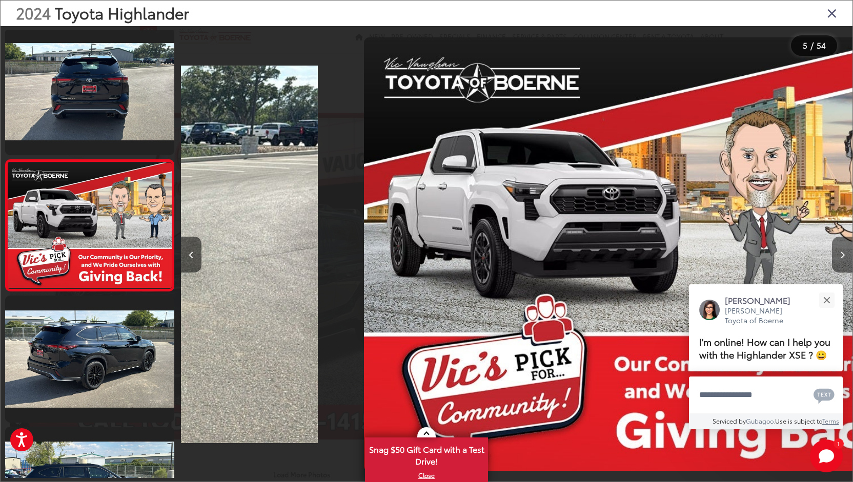
scroll to position [397, 0]
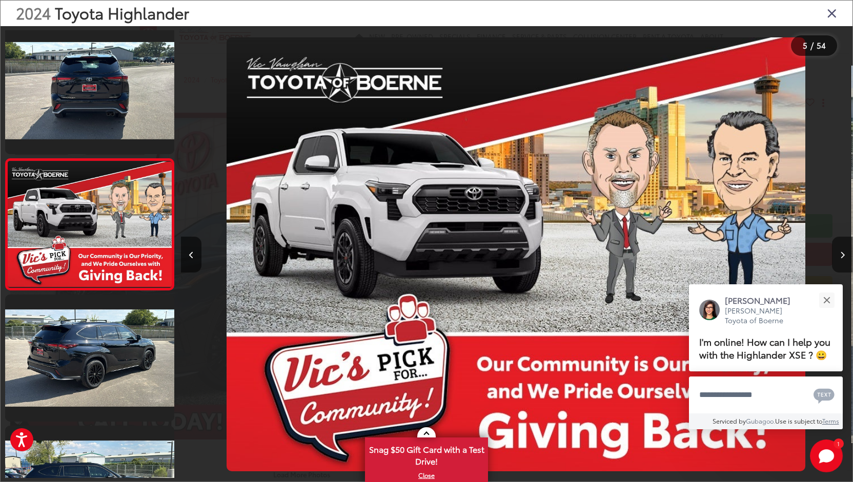
click at [839, 252] on button "Next image" at bounding box center [842, 255] width 20 height 36
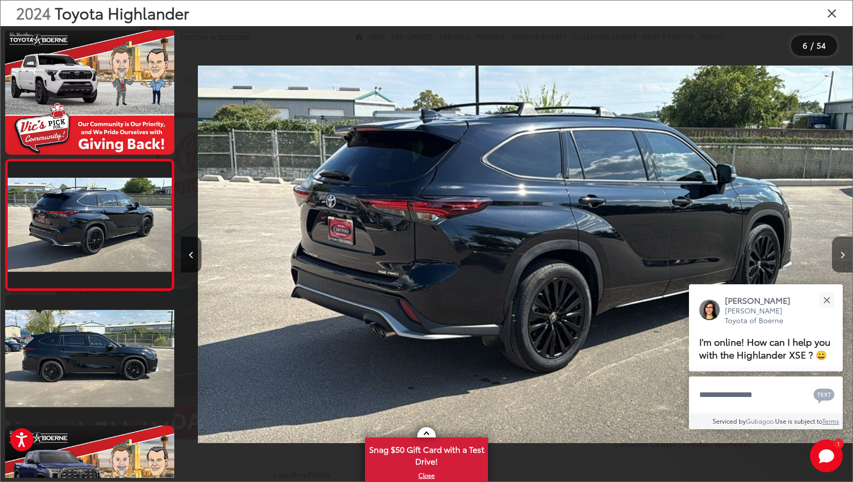
scroll to position [0, 3357]
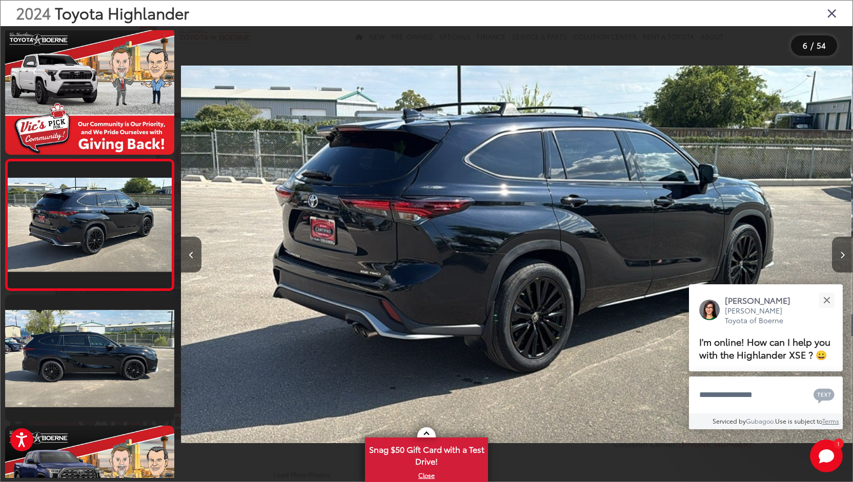
click at [839, 252] on button "Next image" at bounding box center [842, 255] width 20 height 36
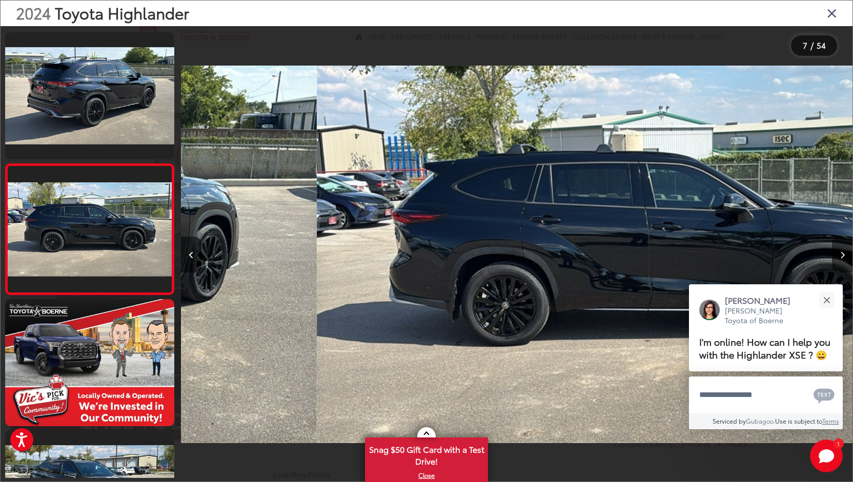
scroll to position [659, 0]
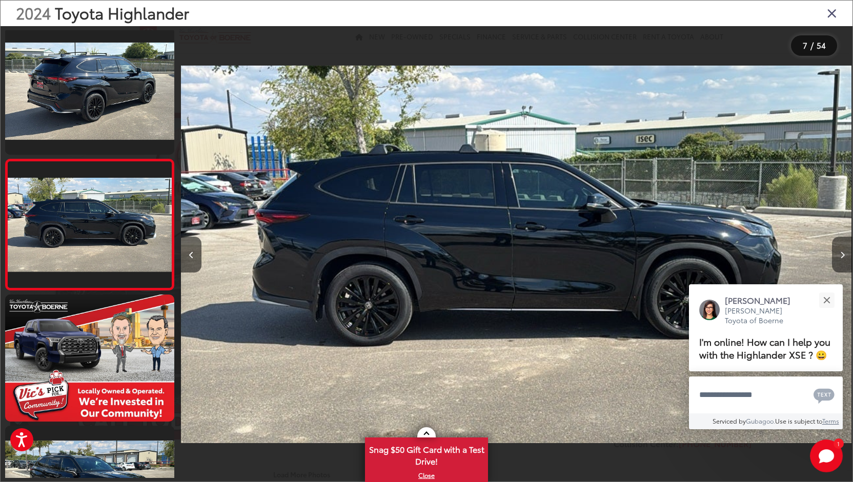
click at [839, 252] on button "Next image" at bounding box center [842, 255] width 20 height 36
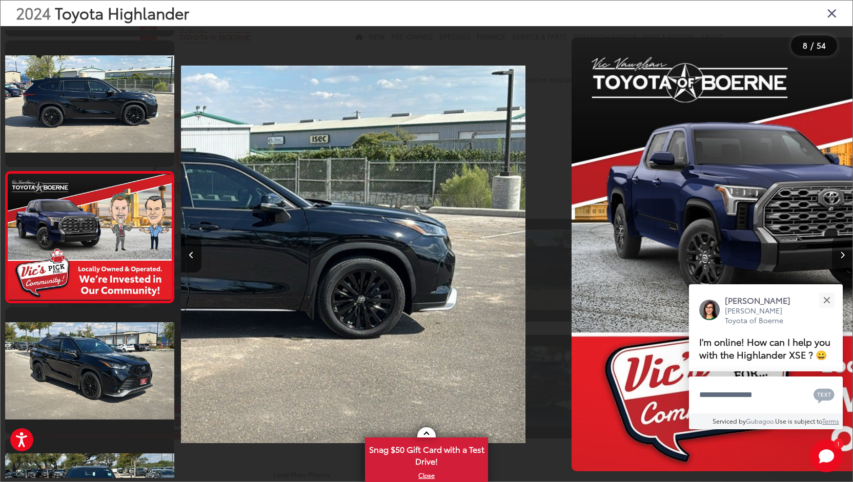
scroll to position [0, 0]
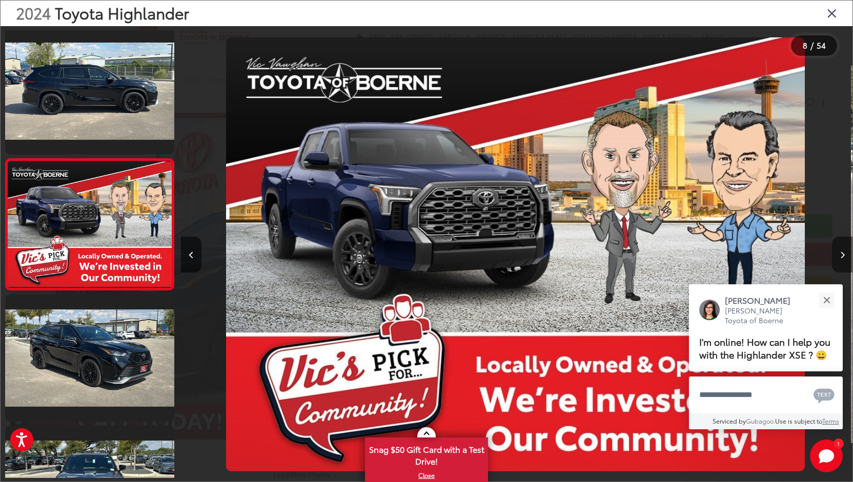
click at [839, 252] on button "Next image" at bounding box center [842, 255] width 20 height 36
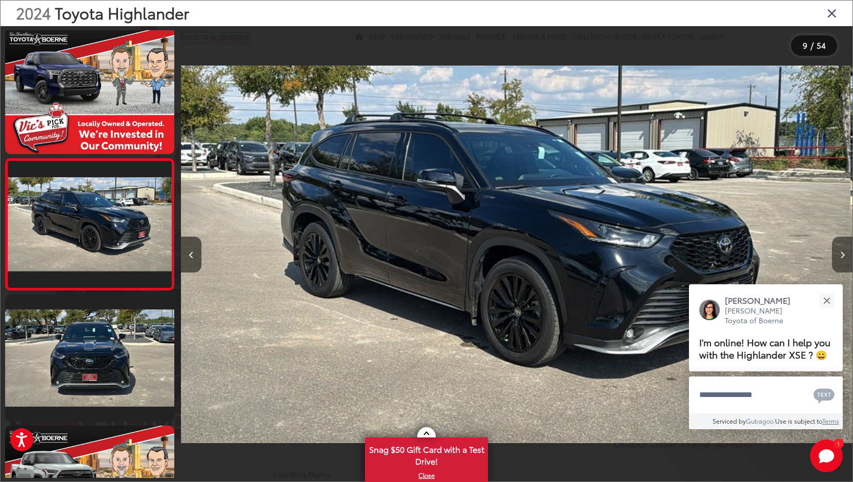
click at [839, 252] on button "Next image" at bounding box center [842, 255] width 20 height 36
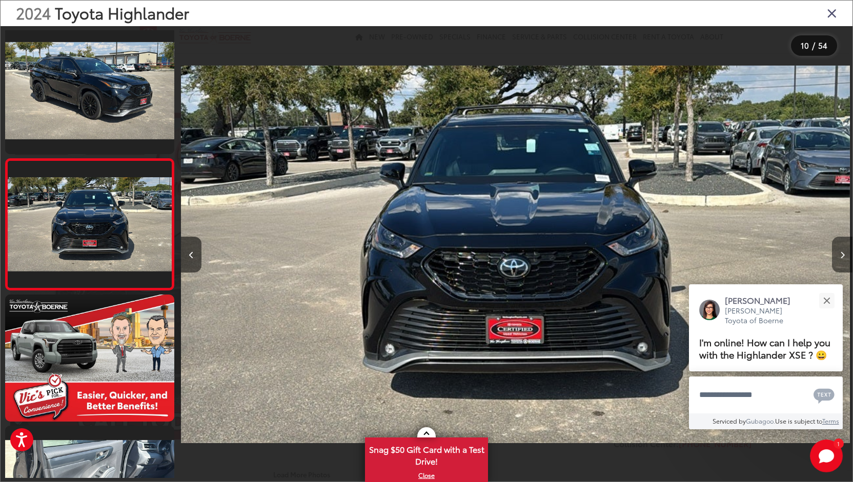
click at [839, 252] on button "Next image" at bounding box center [842, 255] width 20 height 36
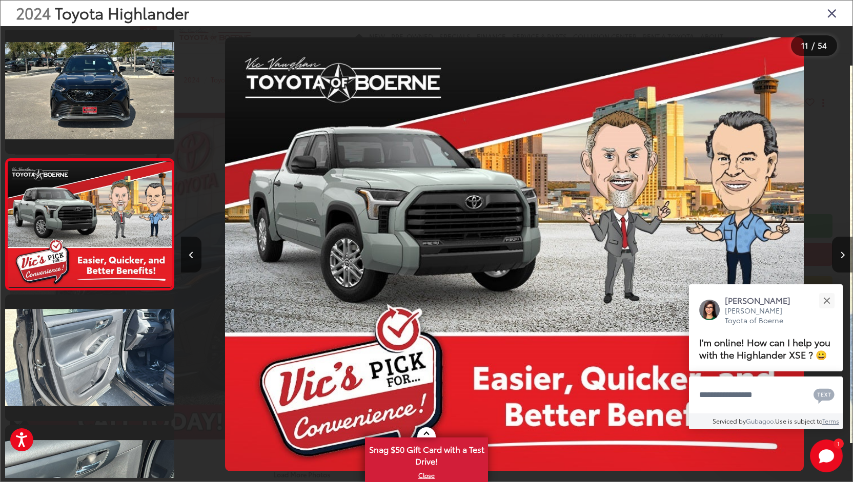
click at [839, 252] on button "Next image" at bounding box center [842, 255] width 20 height 36
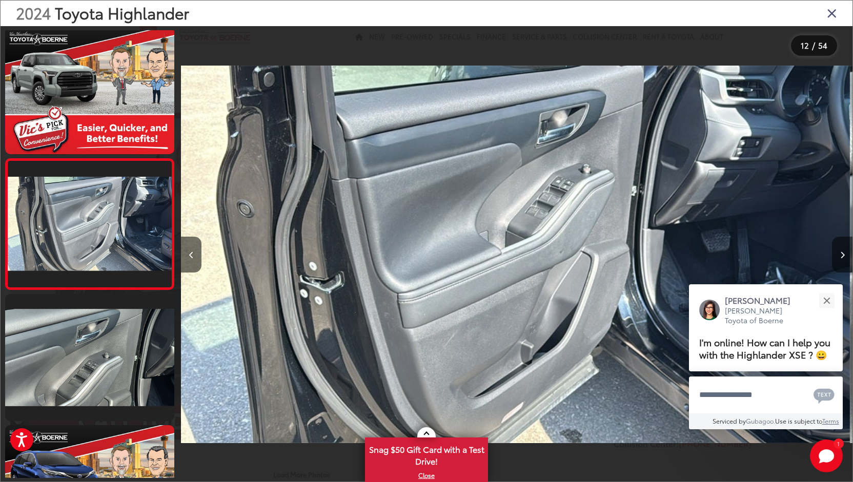
click at [839, 252] on button "Next image" at bounding box center [842, 255] width 20 height 36
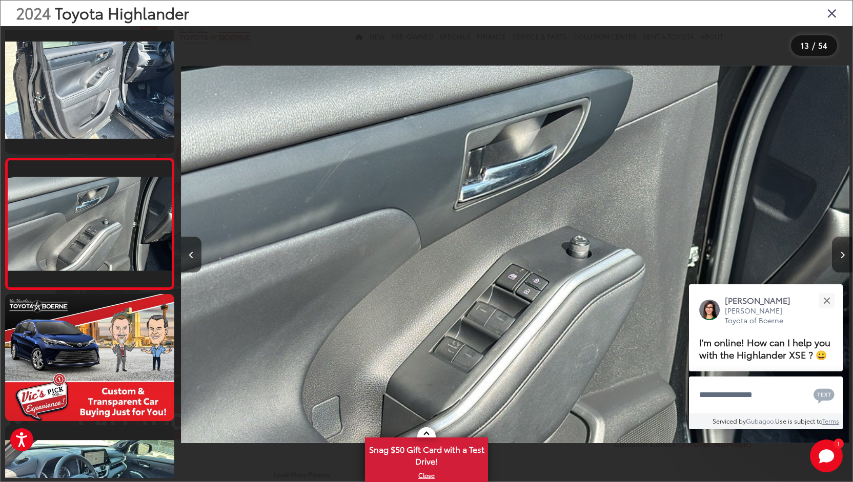
click at [839, 252] on button "Next image" at bounding box center [842, 255] width 20 height 36
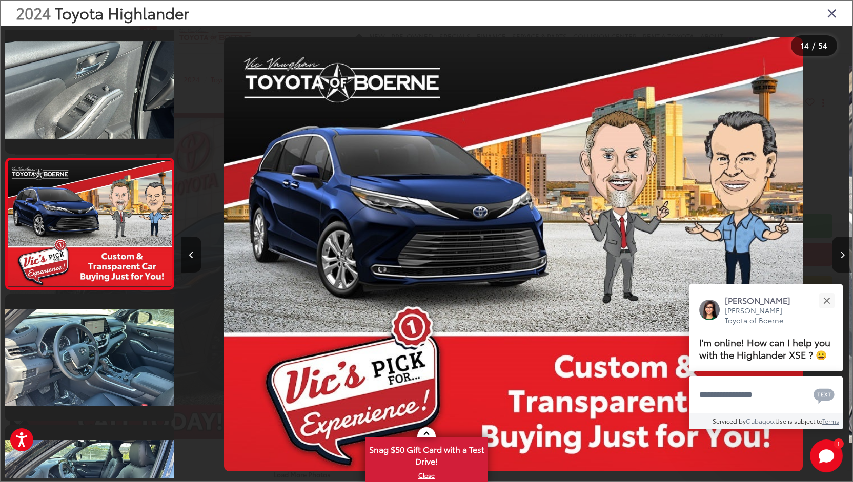
click at [839, 252] on button "Next image" at bounding box center [842, 255] width 20 height 36
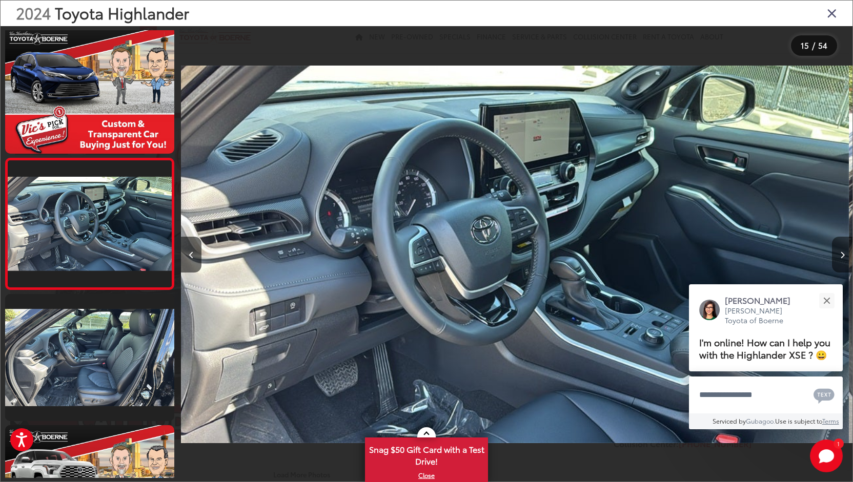
click at [839, 252] on button "Next image" at bounding box center [842, 255] width 20 height 36
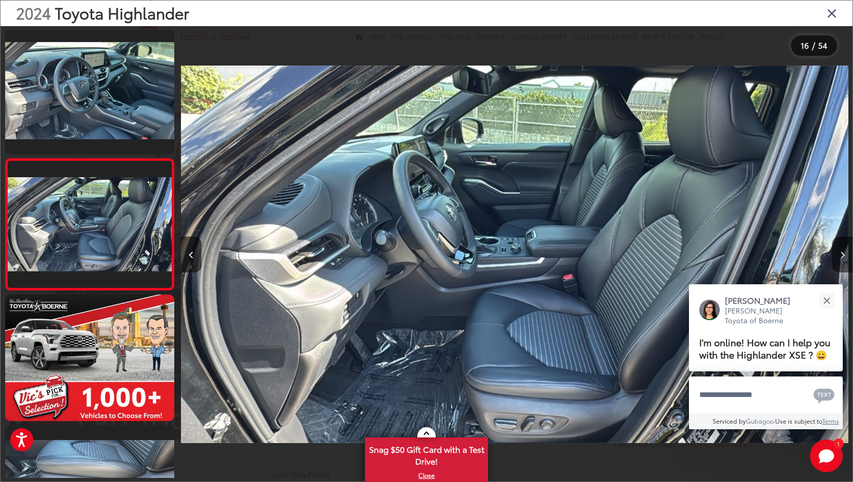
click at [839, 252] on button "Next image" at bounding box center [842, 255] width 20 height 36
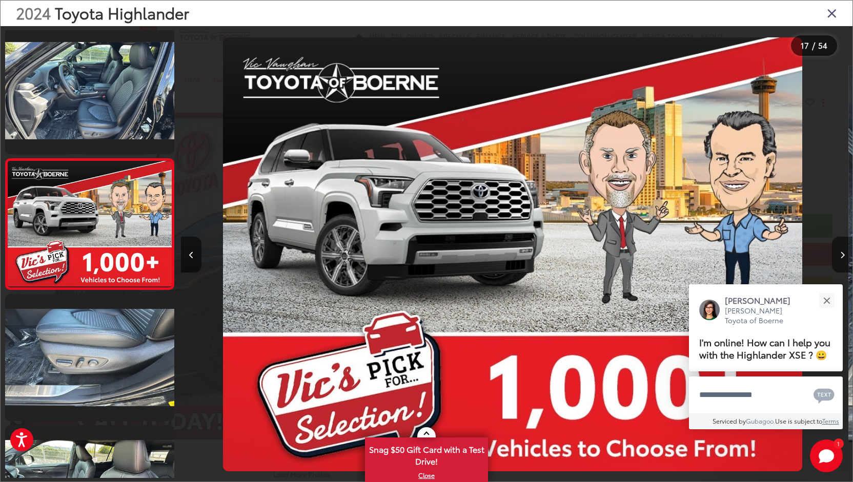
click at [839, 252] on button "Next image" at bounding box center [842, 255] width 20 height 36
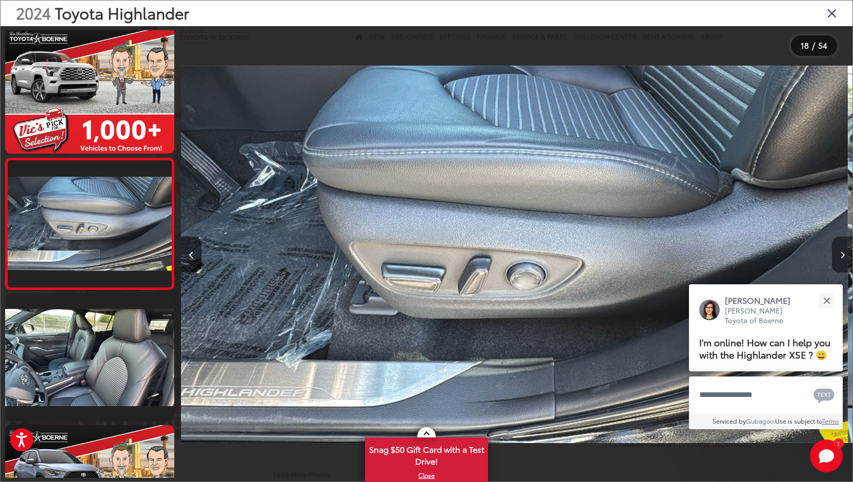
click at [839, 252] on button "Next image" at bounding box center [842, 255] width 20 height 36
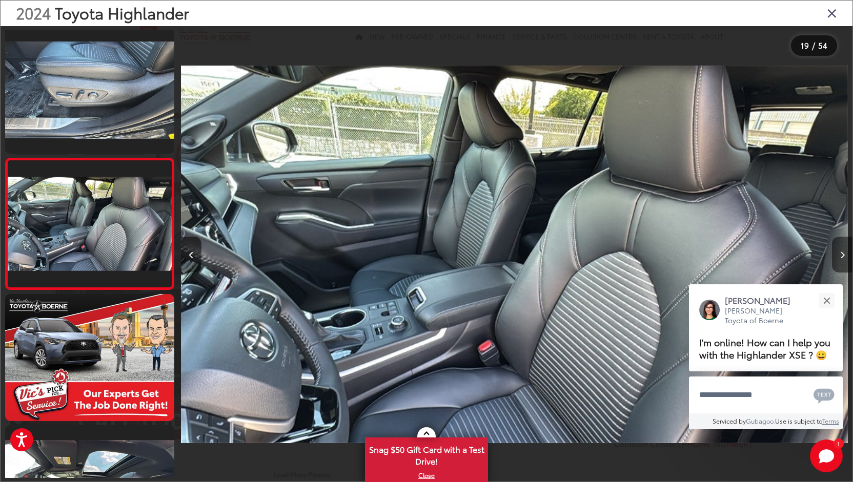
click at [839, 252] on button "Next image" at bounding box center [842, 255] width 20 height 36
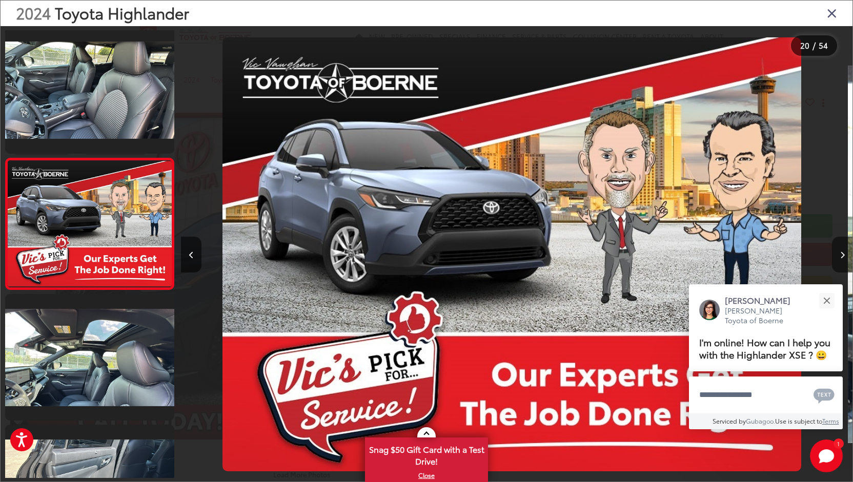
click at [839, 252] on button "Next image" at bounding box center [842, 255] width 20 height 36
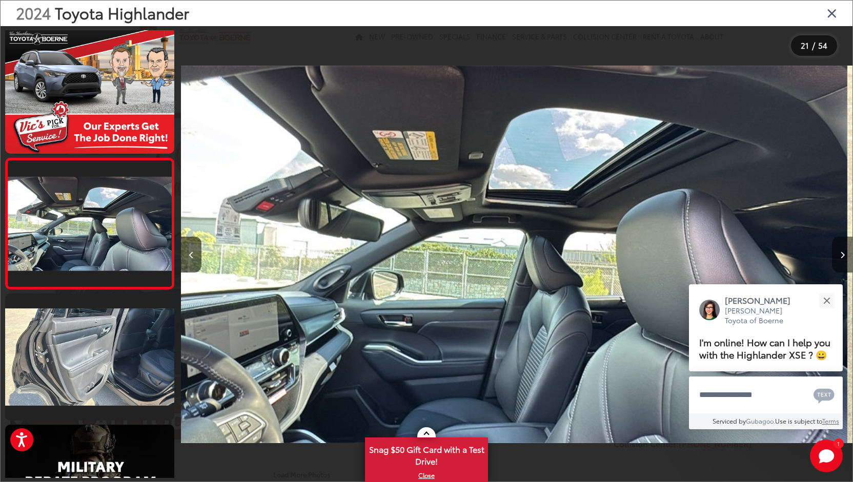
click at [839, 252] on button "Next image" at bounding box center [842, 255] width 20 height 36
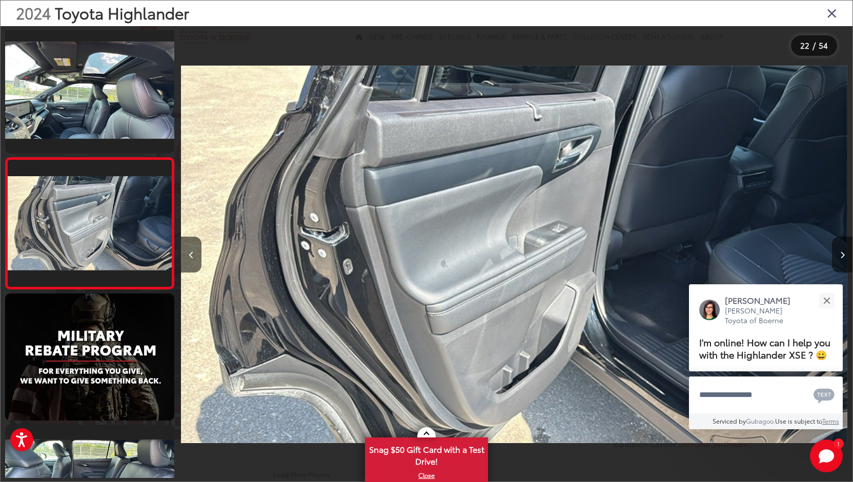
click at [839, 252] on button "Next image" at bounding box center [842, 255] width 20 height 36
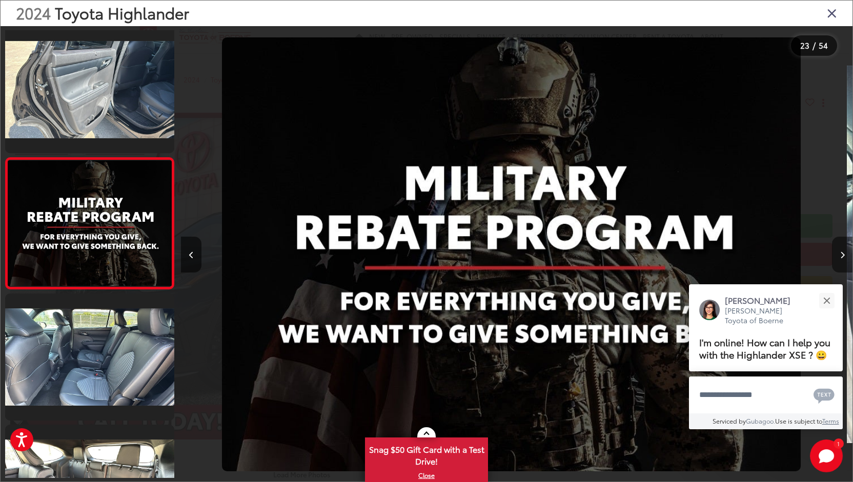
click at [839, 252] on button "Next image" at bounding box center [842, 255] width 20 height 36
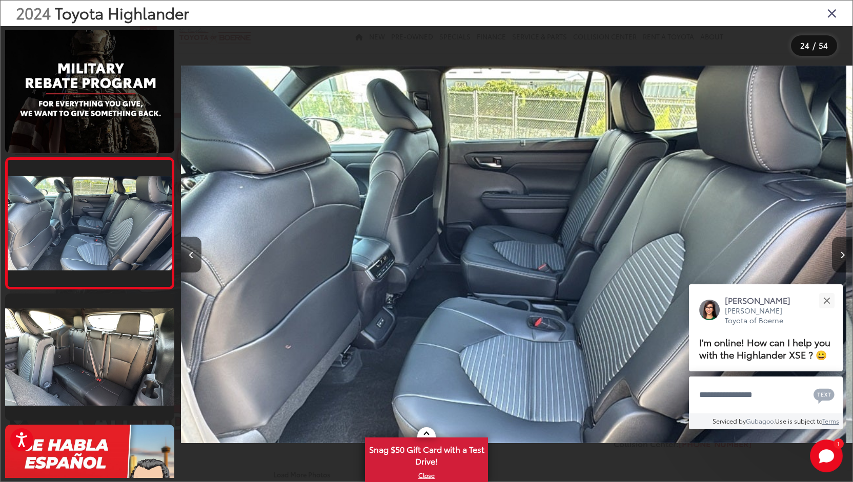
click at [839, 252] on button "Next image" at bounding box center [842, 255] width 20 height 36
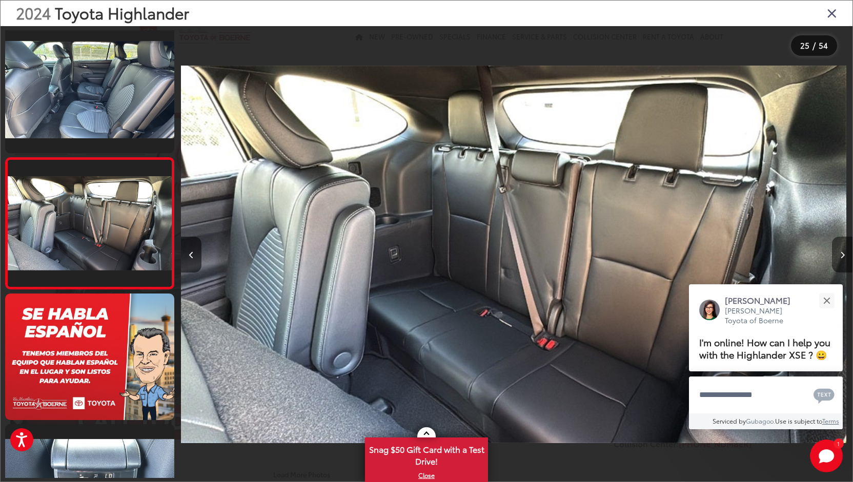
click at [839, 252] on button "Next image" at bounding box center [842, 255] width 20 height 36
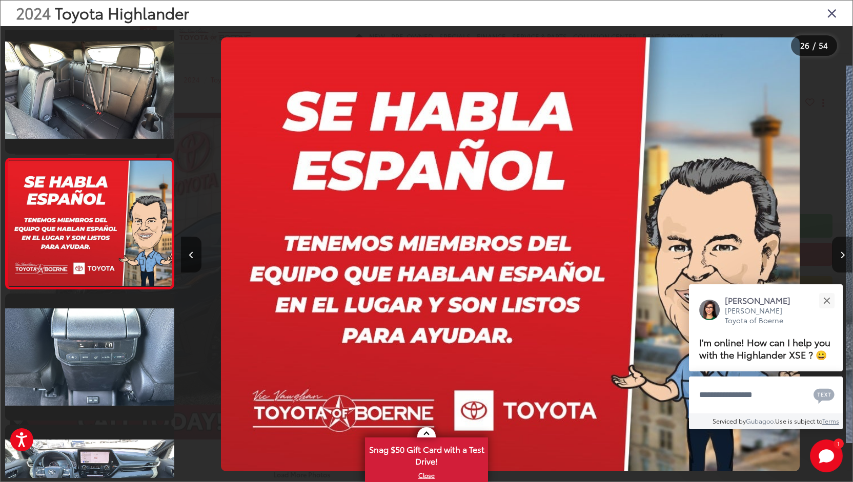
click at [839, 252] on button "Next image" at bounding box center [842, 255] width 20 height 36
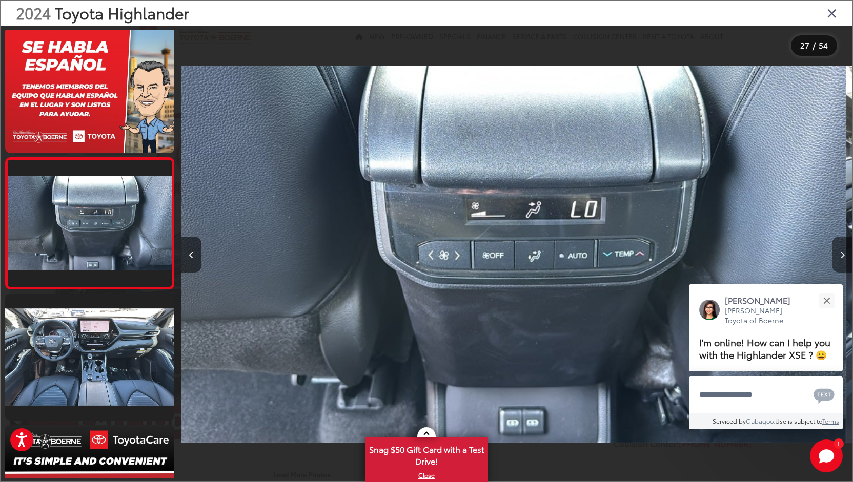
click at [839, 252] on button "Next image" at bounding box center [842, 255] width 20 height 36
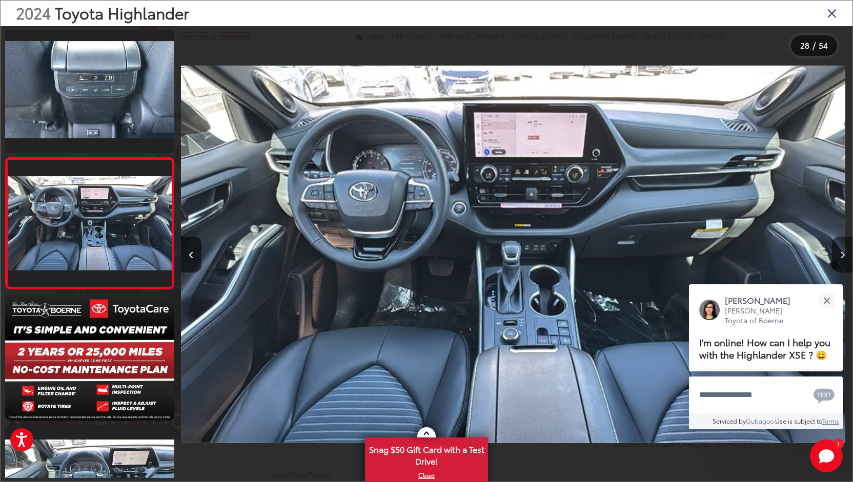
click at [839, 252] on button "Next image" at bounding box center [842, 255] width 20 height 36
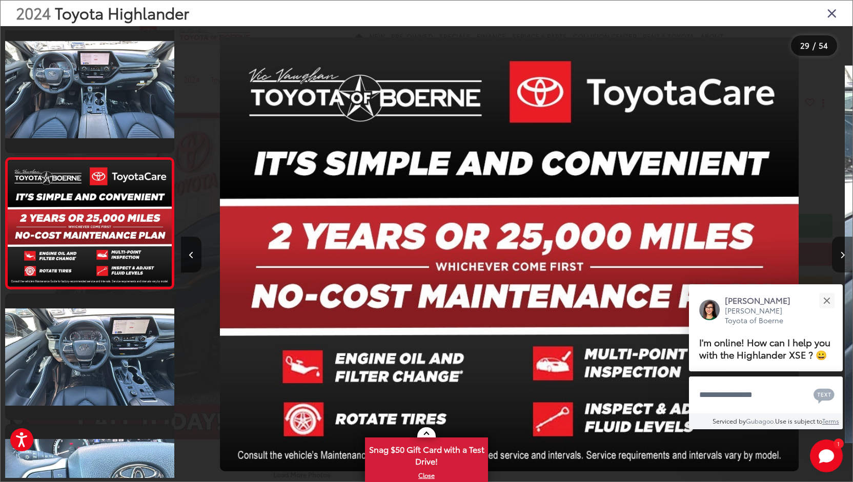
click at [839, 252] on button "Next image" at bounding box center [842, 255] width 20 height 36
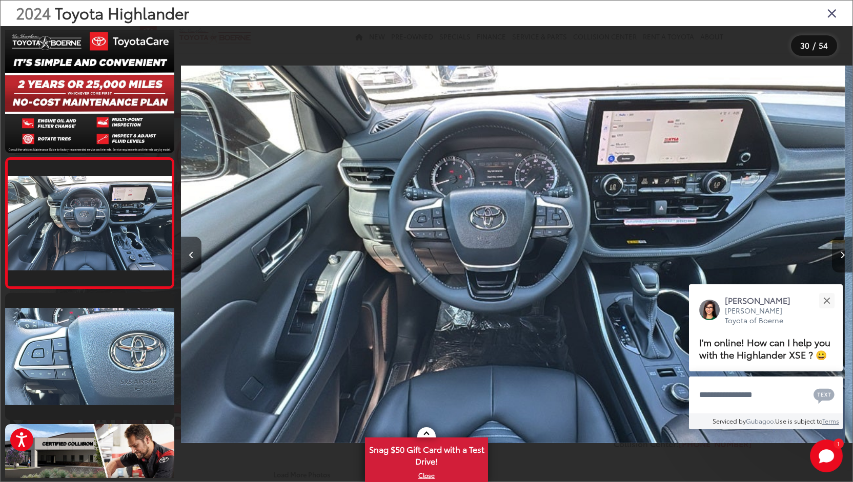
click at [839, 252] on button "Next image" at bounding box center [842, 255] width 20 height 36
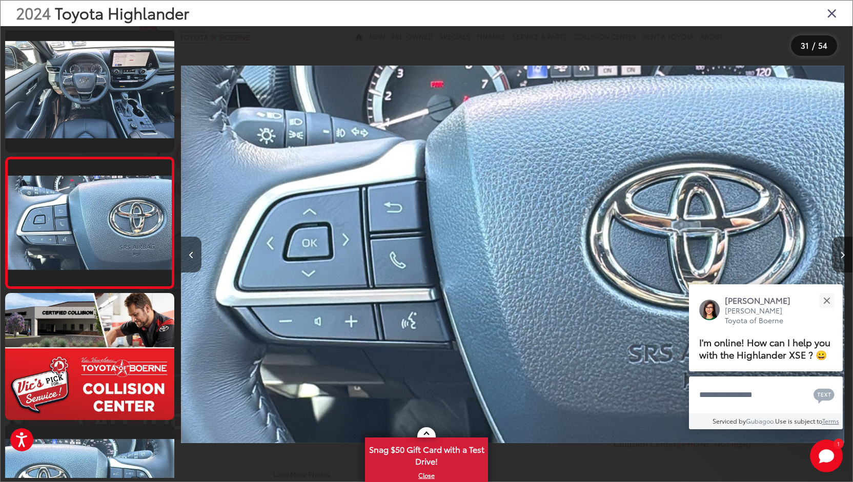
click at [839, 252] on button "Next image" at bounding box center [842, 255] width 20 height 36
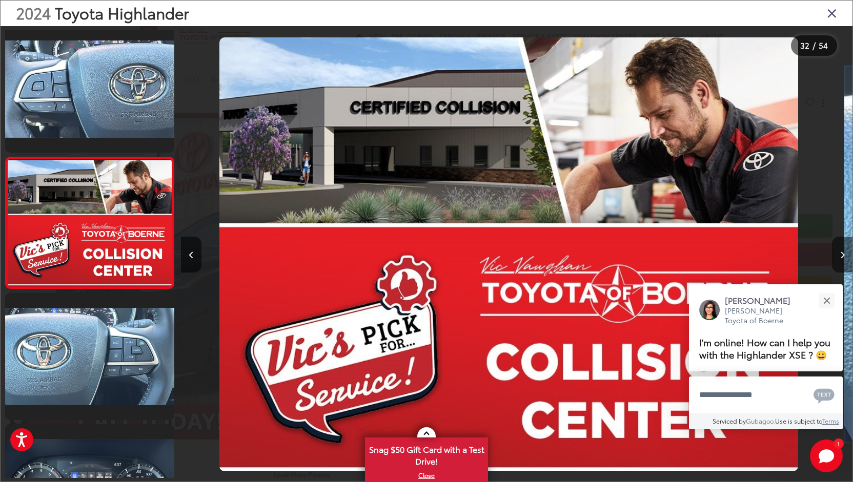
click at [839, 252] on button "Next image" at bounding box center [842, 255] width 20 height 36
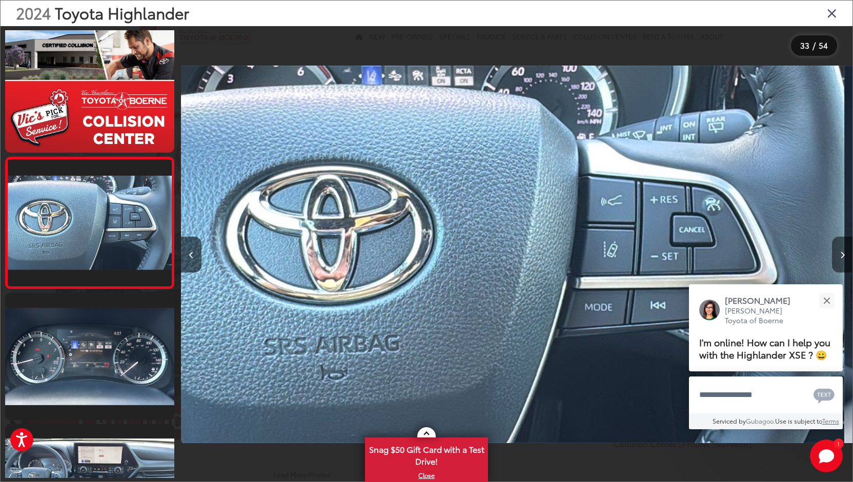
click at [839, 252] on button "Next image" at bounding box center [842, 255] width 20 height 36
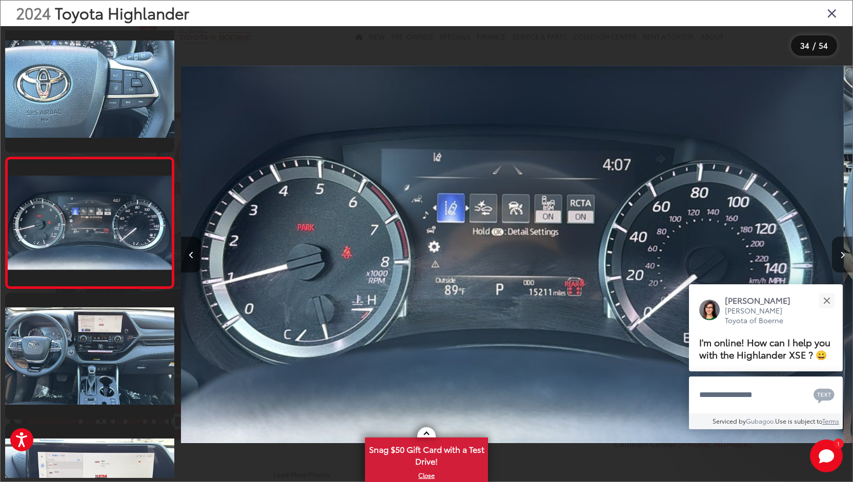
click at [839, 252] on button "Next image" at bounding box center [842, 255] width 20 height 36
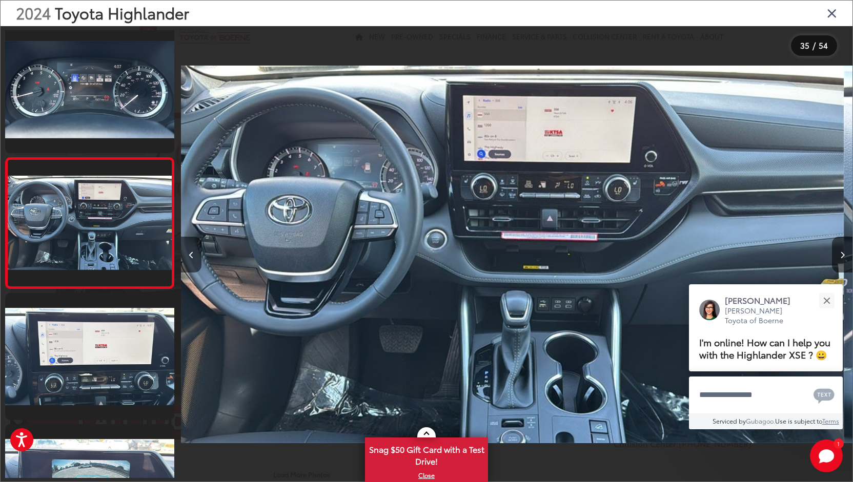
click at [833, 17] on icon "Close gallery" at bounding box center [832, 12] width 10 height 13
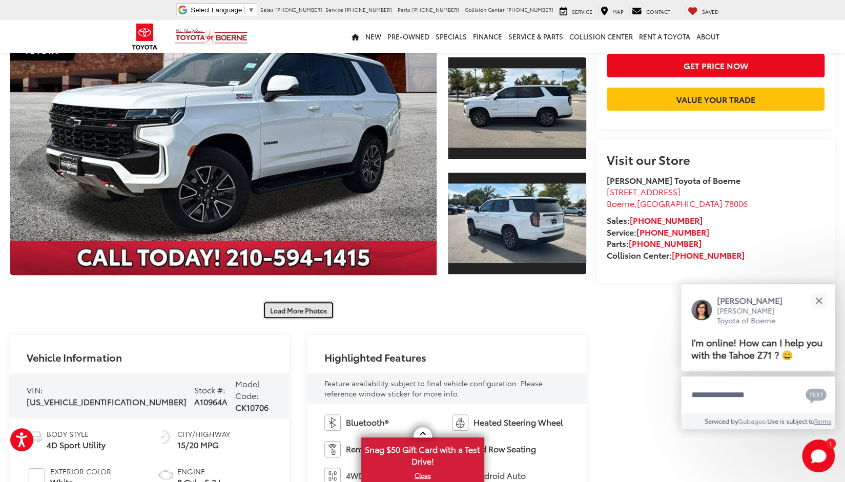
click at [310, 316] on button "Load More Photos" at bounding box center [298, 310] width 71 height 18
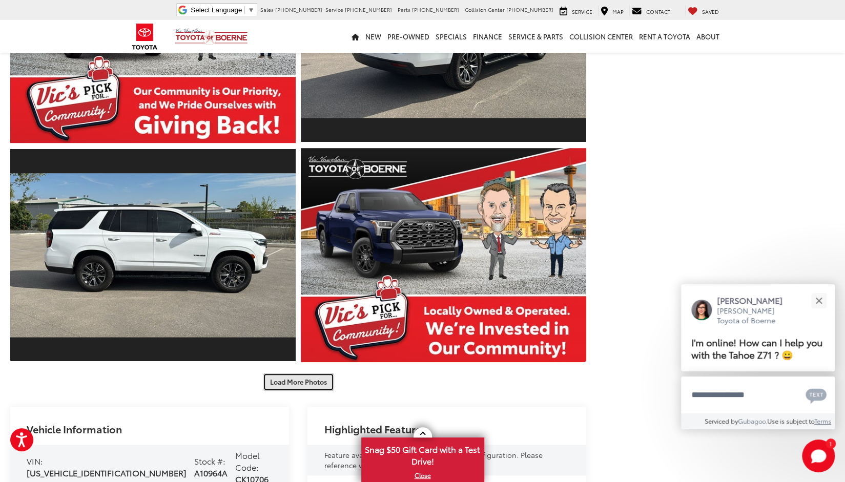
scroll to position [522, 0]
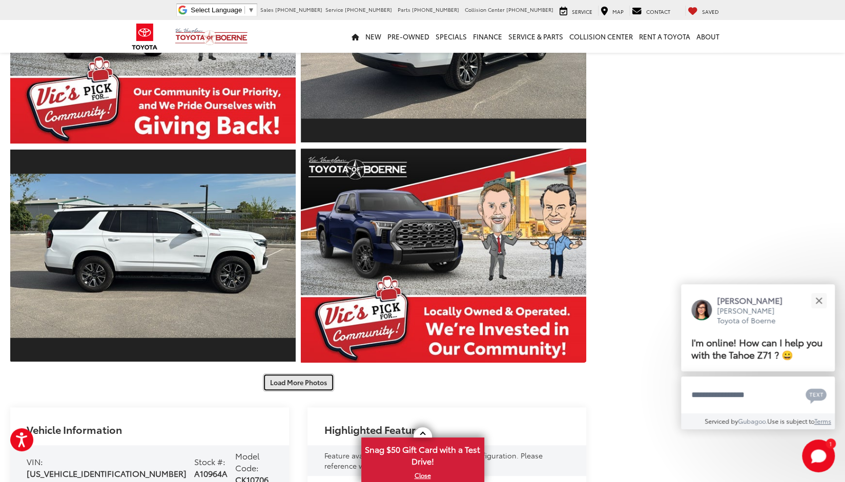
click at [303, 380] on button "Load More Photos" at bounding box center [298, 383] width 71 height 18
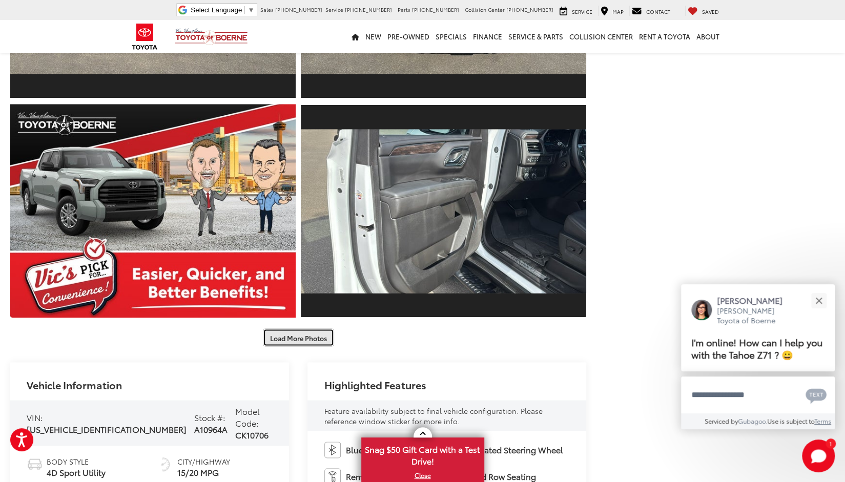
scroll to position [1019, 0]
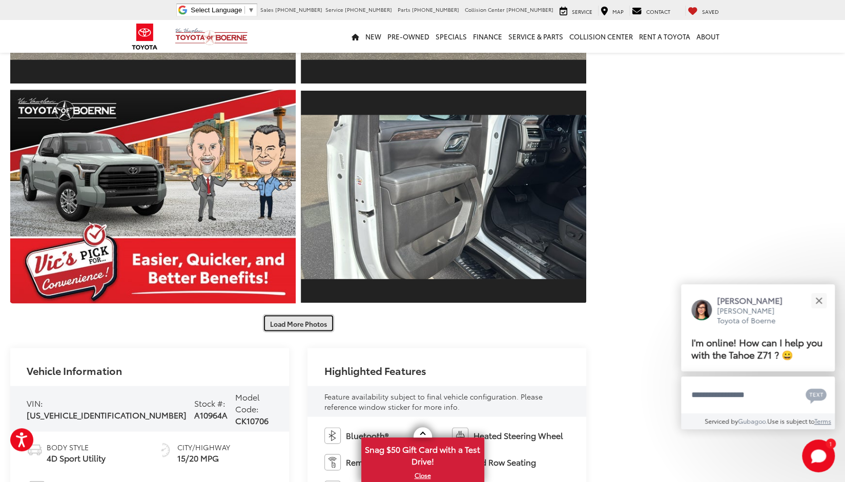
click at [297, 327] on button "Load More Photos" at bounding box center [298, 323] width 71 height 18
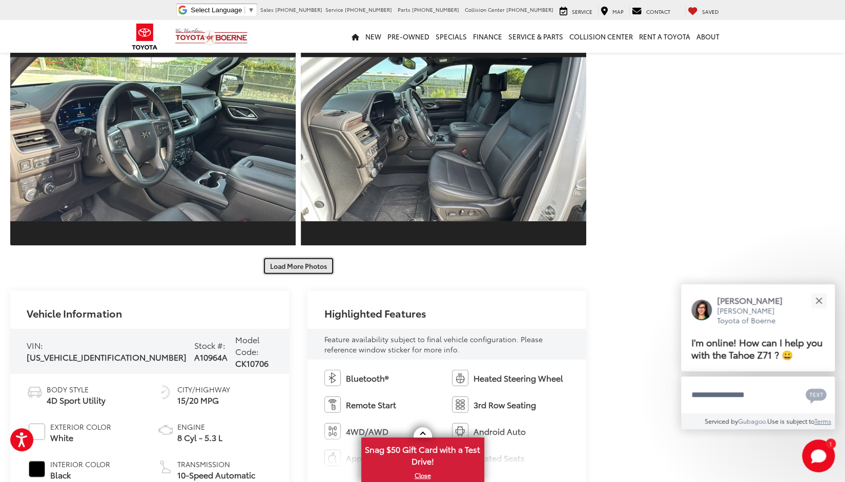
scroll to position [1515, 0]
click at [299, 265] on button "Load More Photos" at bounding box center [298, 266] width 71 height 18
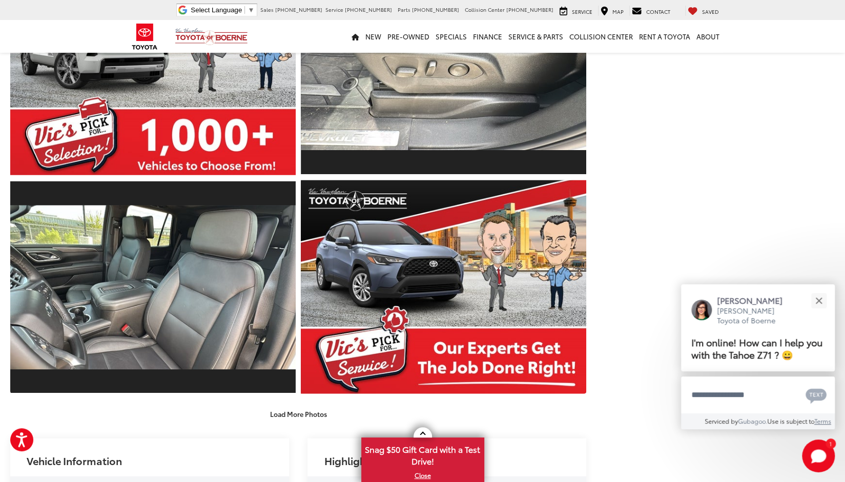
scroll to position [1805, 0]
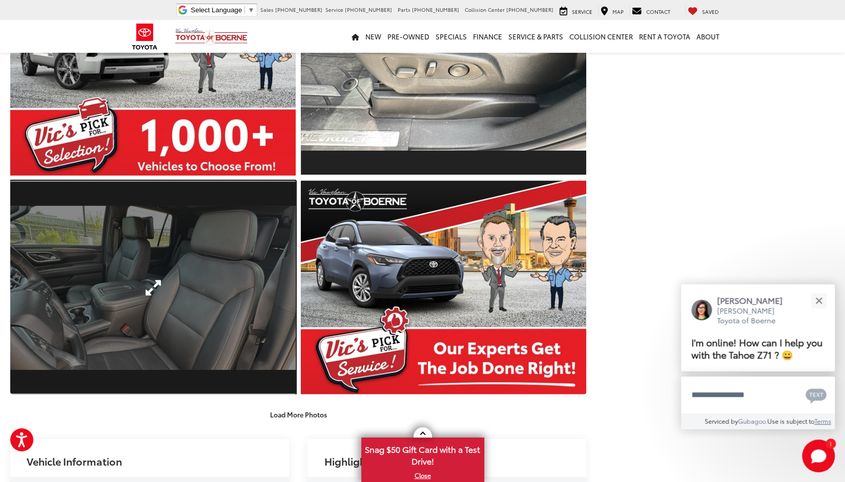
click at [211, 283] on link "Expand Photo 18" at bounding box center [152, 288] width 285 height 214
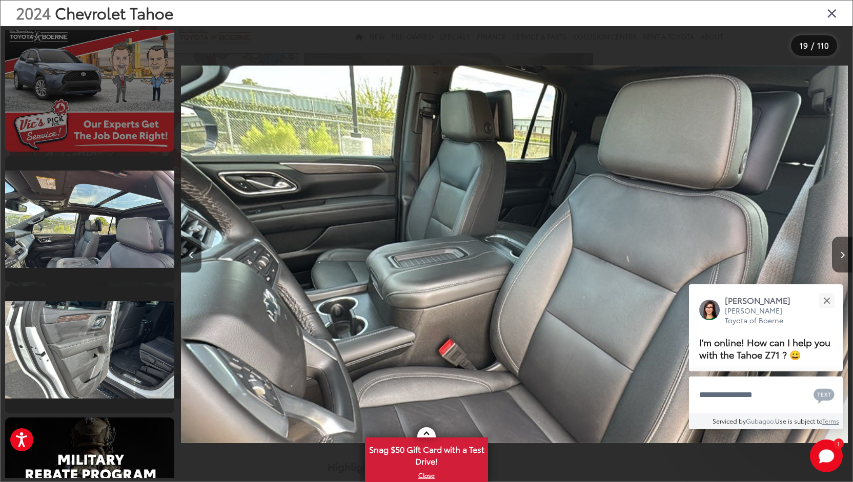
scroll to position [2503, 0]
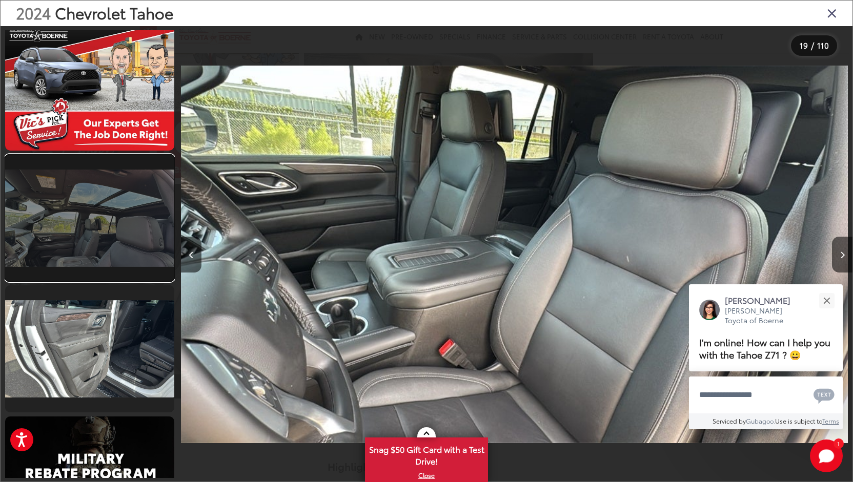
click at [106, 249] on link at bounding box center [89, 218] width 169 height 127
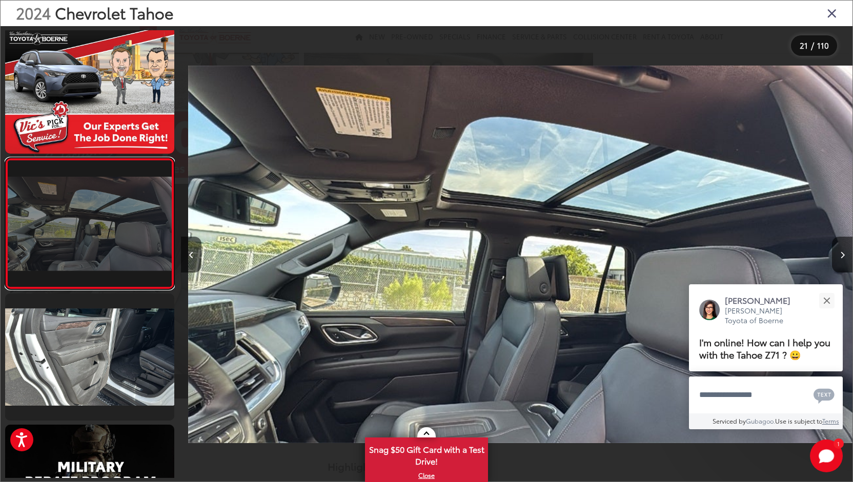
scroll to position [0, 13428]
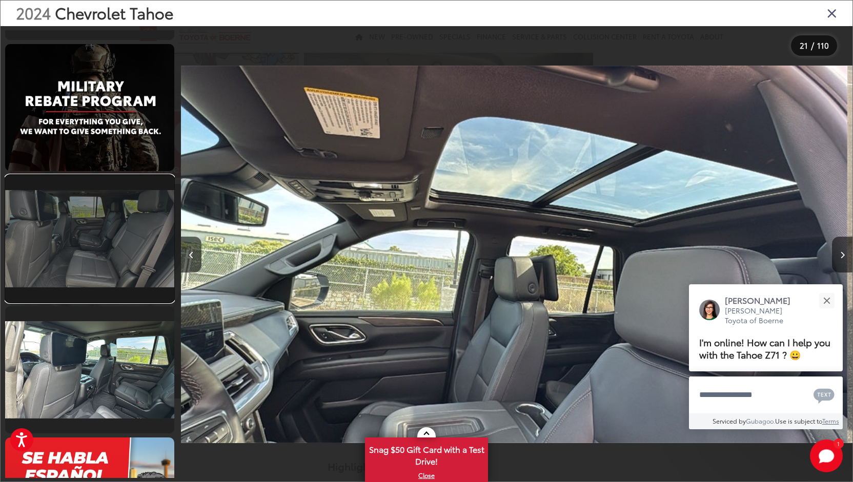
click at [104, 282] on link at bounding box center [89, 238] width 169 height 127
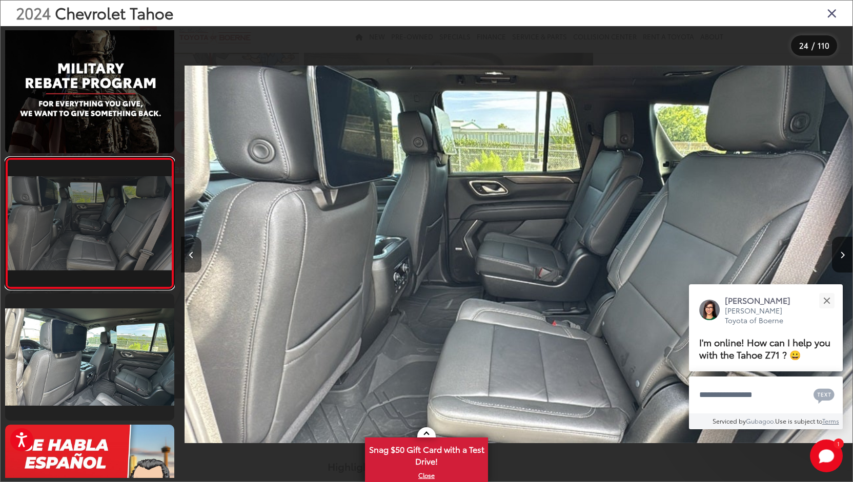
scroll to position [0, 15443]
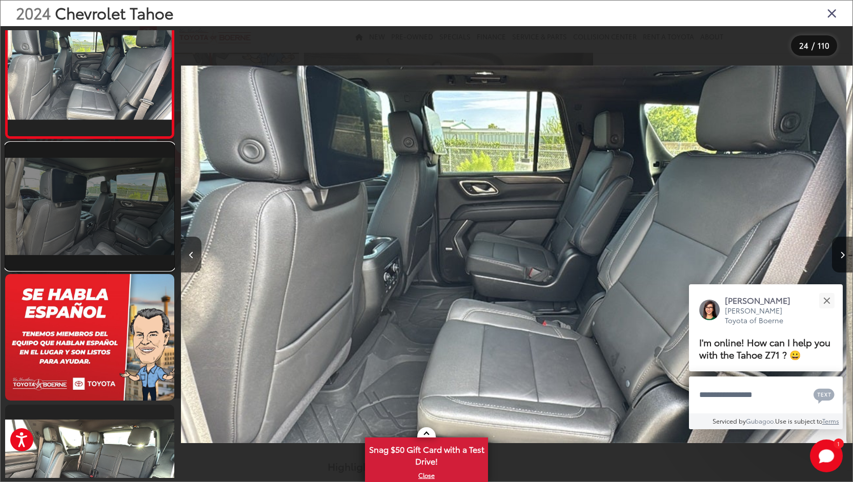
click at [106, 235] on link at bounding box center [89, 206] width 169 height 127
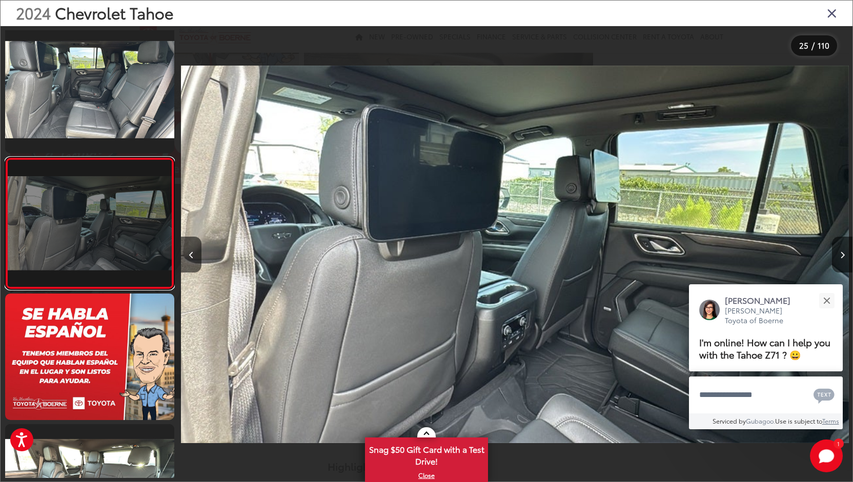
scroll to position [0, 16114]
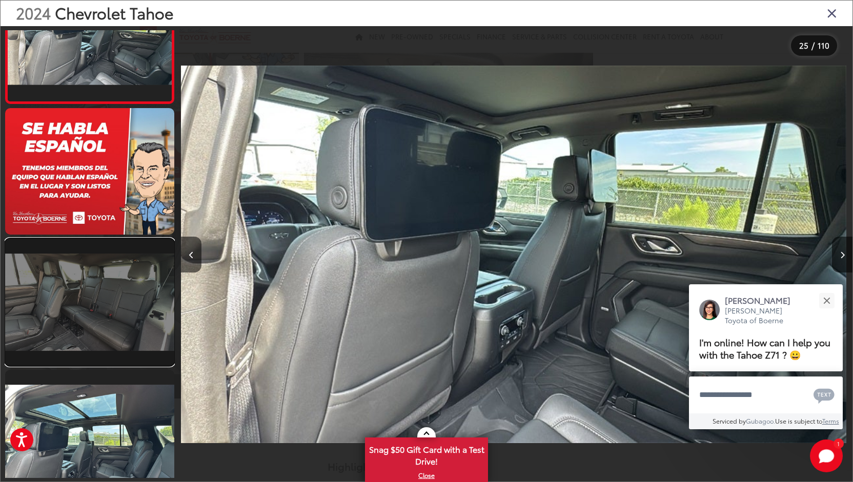
click at [97, 313] on link at bounding box center [89, 302] width 169 height 127
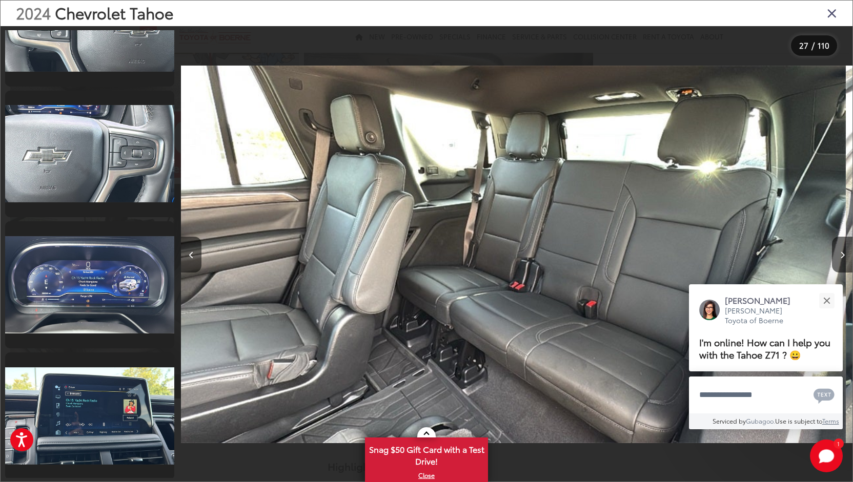
scroll to position [4403, 0]
click at [829, 16] on icon "Close gallery" at bounding box center [832, 12] width 10 height 13
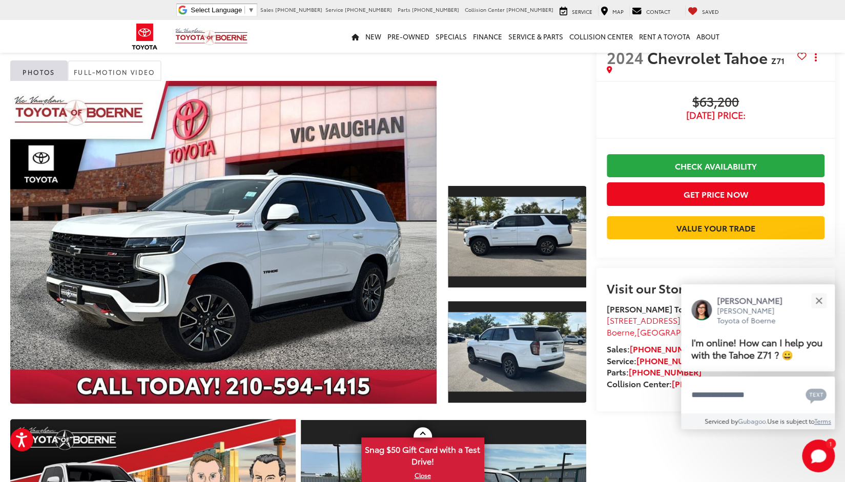
scroll to position [28, 0]
